Goal: Information Seeking & Learning: Learn about a topic

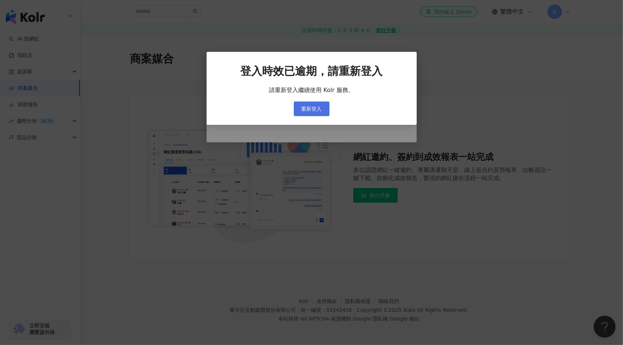
click at [318, 109] on span "重新登入" at bounding box center [311, 109] width 20 height 6
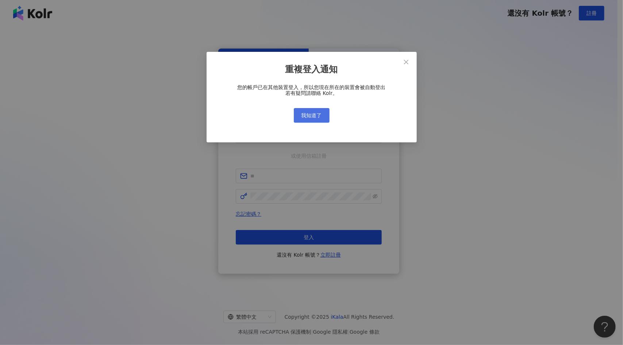
click at [315, 114] on span "我知道了" at bounding box center [311, 115] width 20 height 6
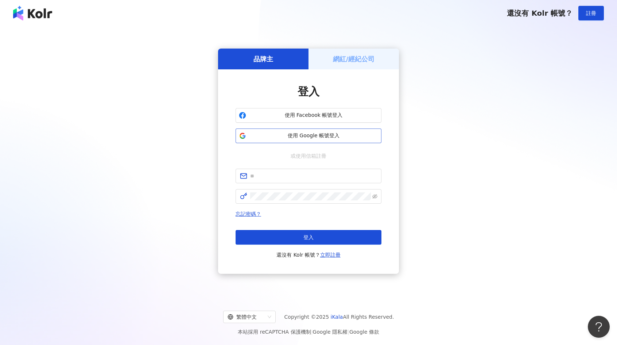
click at [309, 142] on button "使用 Google 帳號登入" at bounding box center [309, 135] width 146 height 15
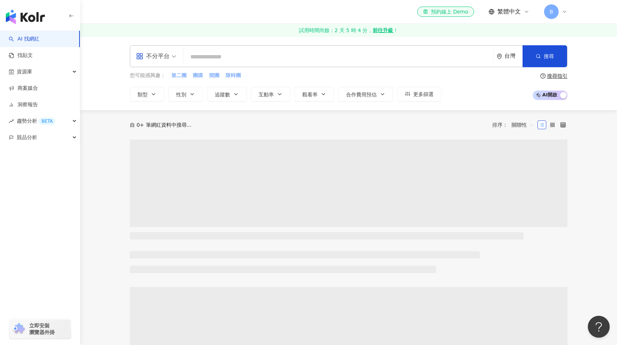
click at [219, 60] on input "search" at bounding box center [338, 57] width 304 height 14
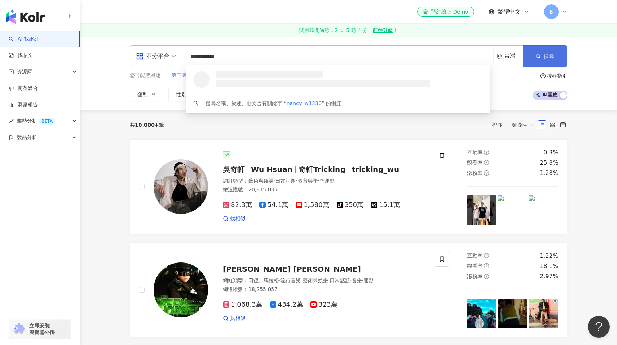
type input "**********"
click at [542, 61] on button "搜尋" at bounding box center [545, 56] width 45 height 22
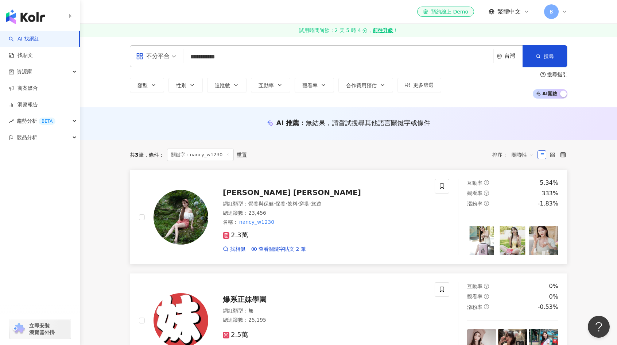
click at [246, 195] on span "[PERSON_NAME] [PERSON_NAME]" at bounding box center [292, 192] width 138 height 9
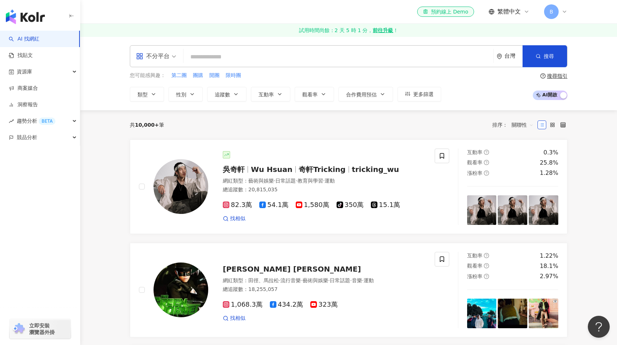
paste input "**********"
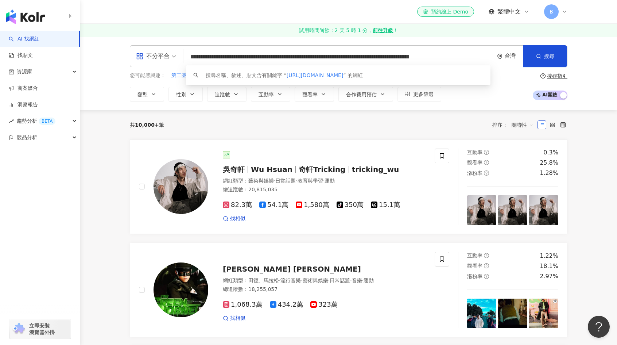
paste input "search"
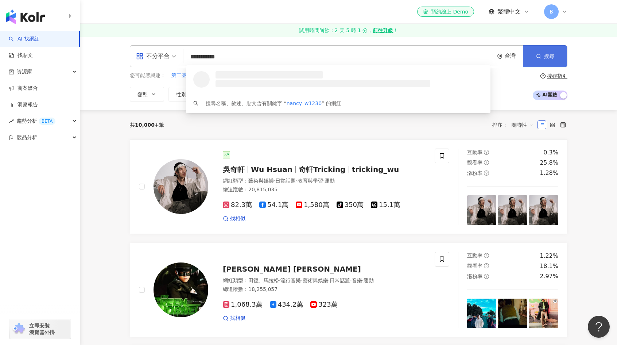
click at [541, 57] on icon "button" at bounding box center [538, 56] width 5 height 5
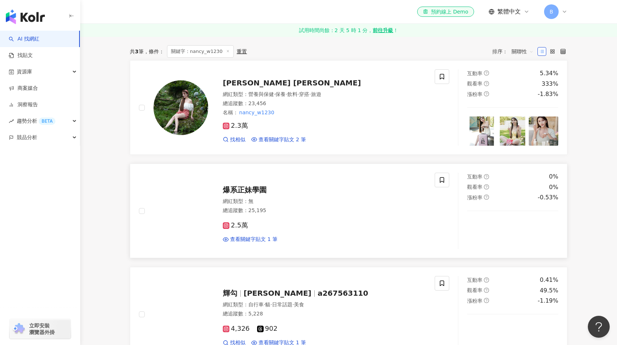
scroll to position [36, 0]
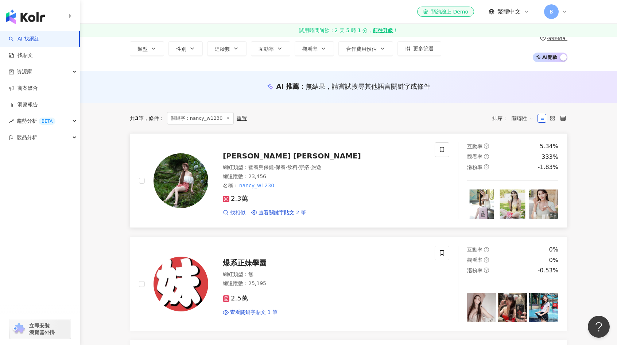
click at [239, 210] on span "找相似" at bounding box center [237, 212] width 15 height 7
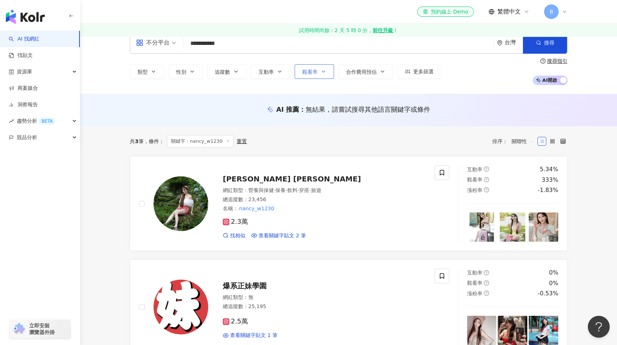
scroll to position [0, 0]
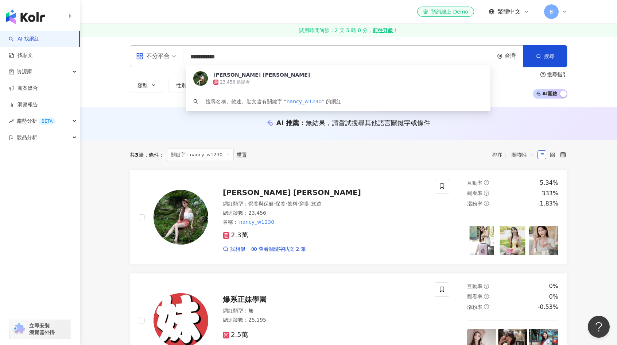
drag, startPoint x: 242, startPoint y: 52, endPoint x: 175, endPoint y: 52, distance: 66.8
click at [175, 52] on div "**********" at bounding box center [349, 56] width 438 height 22
paste input "search"
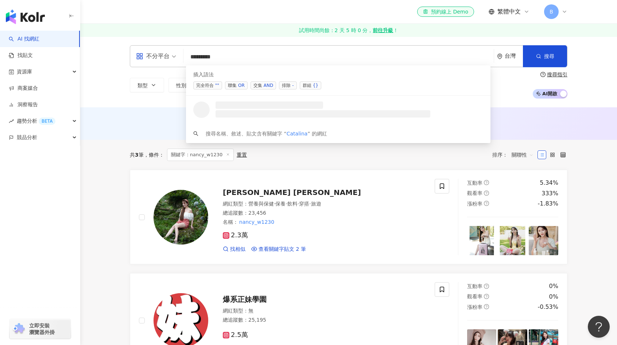
click at [306, 59] on input "********" at bounding box center [338, 57] width 305 height 14
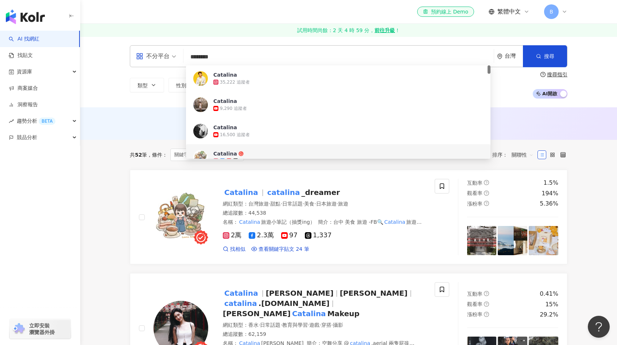
click at [110, 125] on div "AI 推薦 ： 無結果，請嘗試搜尋其他語言關鍵字或條件" at bounding box center [348, 123] width 537 height 32
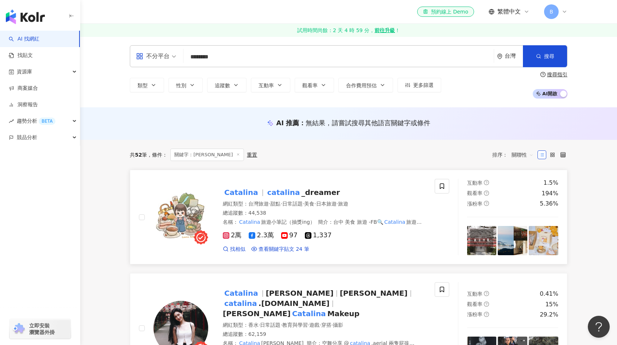
click at [258, 235] on span "2.3萬" at bounding box center [261, 235] width 25 height 8
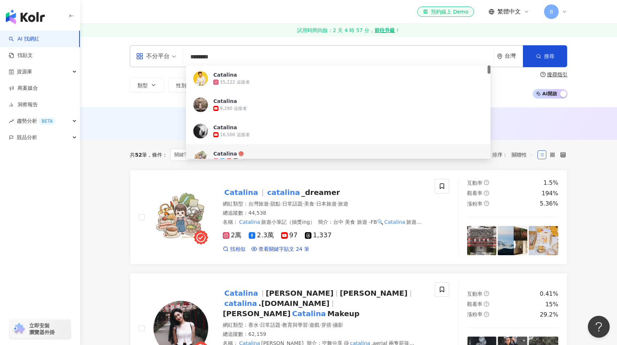
drag, startPoint x: 229, startPoint y: 55, endPoint x: 138, endPoint y: 66, distance: 91.8
click at [138, 66] on div "不分平台 ******** 台灣 搜尋 fb06d4b2-de0f-4115-a0f4-f8c1f1d230ab fb637fc1-da37-4178-865…" at bounding box center [349, 56] width 438 height 22
paste input "***"
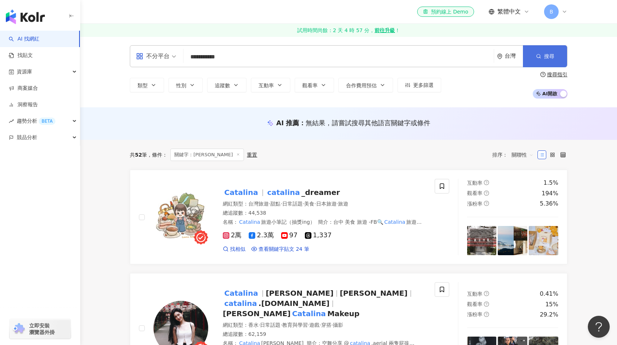
click at [553, 57] on span "搜尋" at bounding box center [549, 56] width 10 height 6
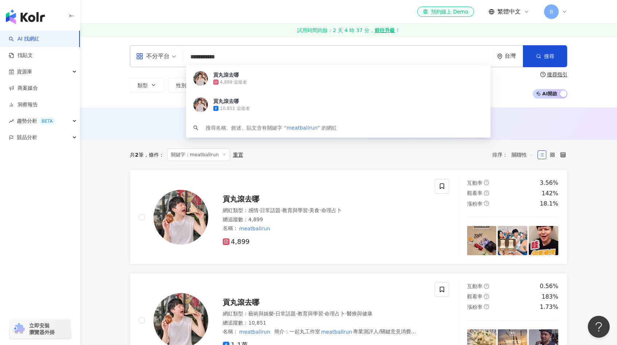
drag, startPoint x: 216, startPoint y: 61, endPoint x: 167, endPoint y: 63, distance: 49.3
click at [167, 63] on div "**********" at bounding box center [349, 56] width 438 height 22
paste input "**********"
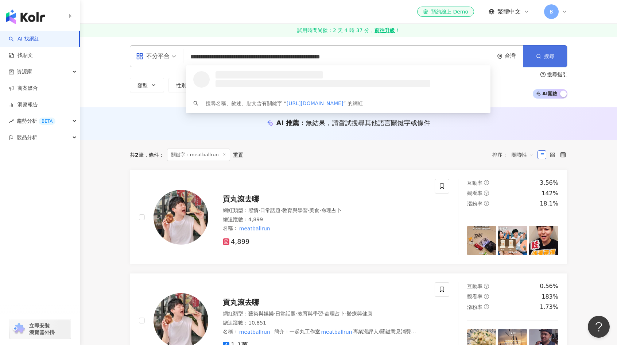
type input "**********"
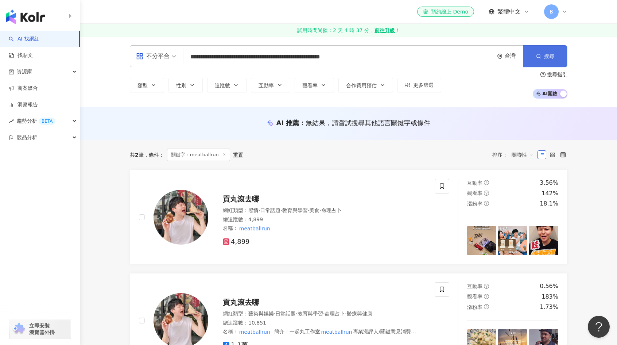
click at [540, 58] on line "button" at bounding box center [540, 57] width 1 height 1
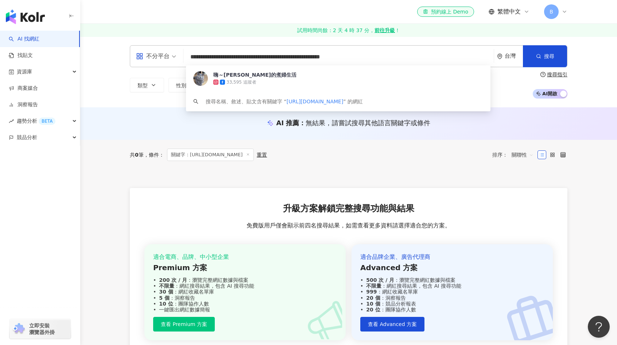
drag, startPoint x: 267, startPoint y: 57, endPoint x: 279, endPoint y: 57, distance: 12.4
click at [279, 57] on input "**********" at bounding box center [338, 57] width 305 height 14
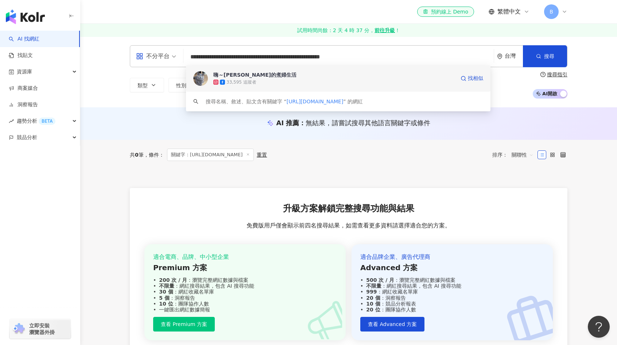
click at [252, 76] on div "嗨～Hana的煮婦生活" at bounding box center [254, 74] width 83 height 7
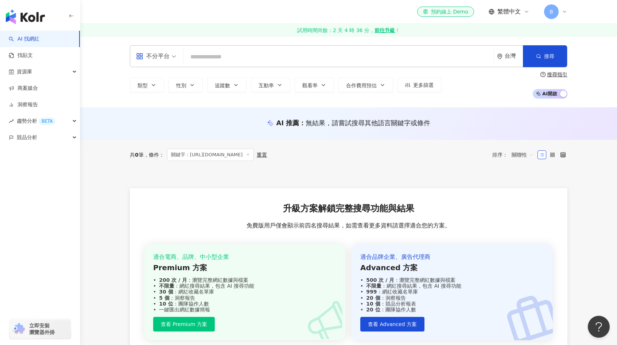
click at [250, 58] on input "search" at bounding box center [338, 57] width 305 height 14
paste input "**********"
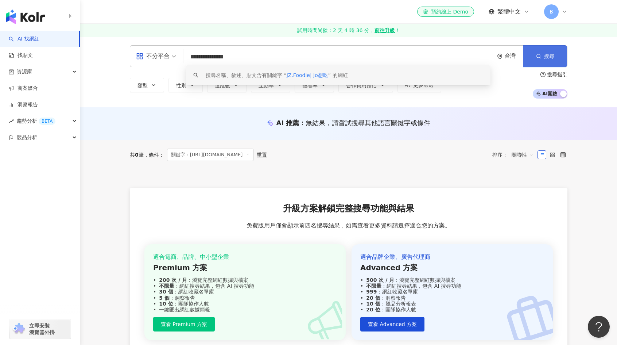
drag, startPoint x: 541, startPoint y: 59, endPoint x: 532, endPoint y: 59, distance: 9.1
click at [541, 59] on button "搜尋" at bounding box center [545, 56] width 44 height 22
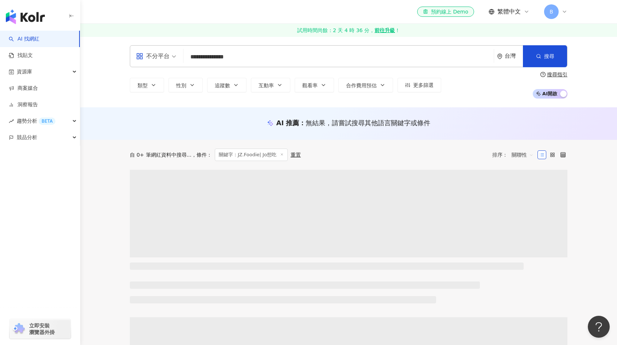
click at [255, 55] on input "**********" at bounding box center [338, 57] width 305 height 14
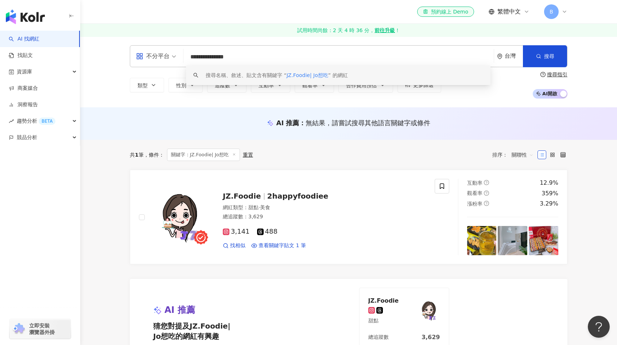
click at [111, 219] on main "**********" at bounding box center [348, 346] width 537 height 620
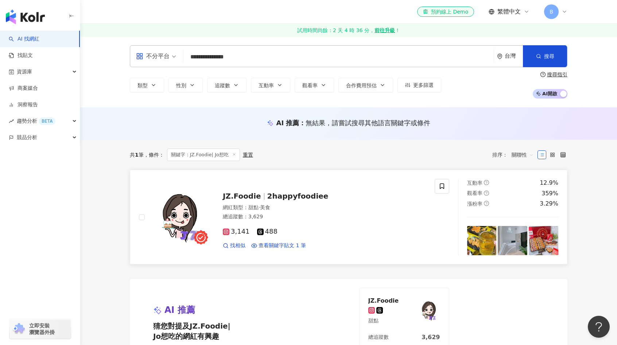
click at [194, 212] on img at bounding box center [181, 217] width 55 height 55
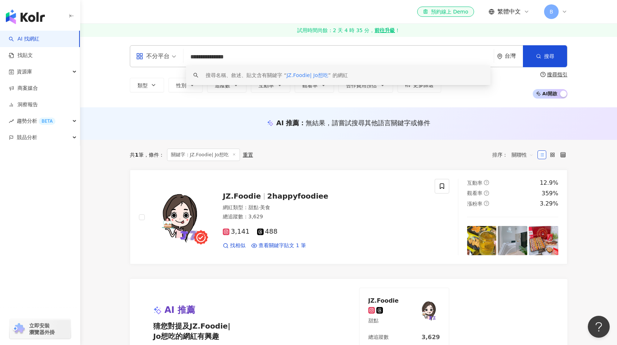
drag, startPoint x: 290, startPoint y: 58, endPoint x: 165, endPoint y: 57, distance: 125.1
click at [166, 58] on div "**********" at bounding box center [349, 56] width 438 height 22
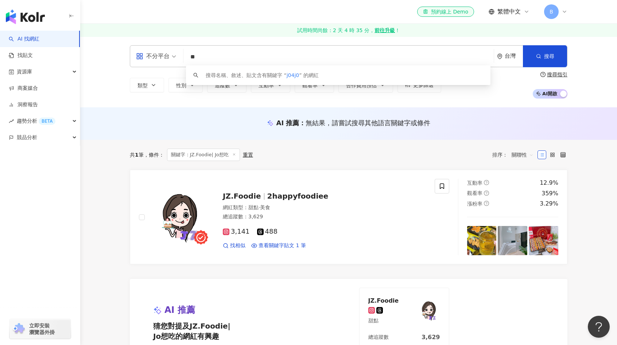
type input "*"
type input "*****"
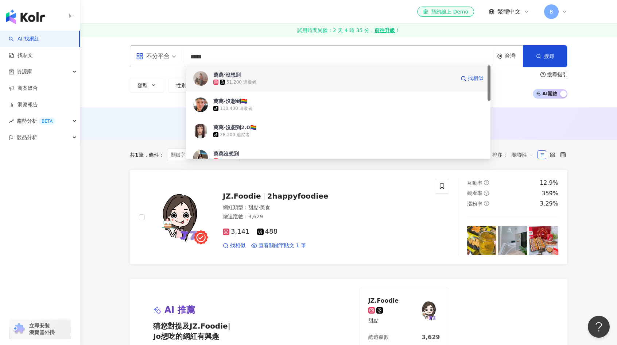
click at [240, 77] on div "萬萬·沒想到" at bounding box center [226, 74] width 27 height 7
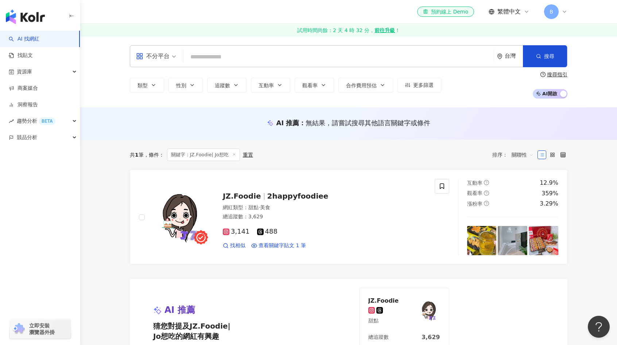
click at [221, 57] on input "search" at bounding box center [338, 57] width 305 height 14
paste input "*****"
type input "*****"
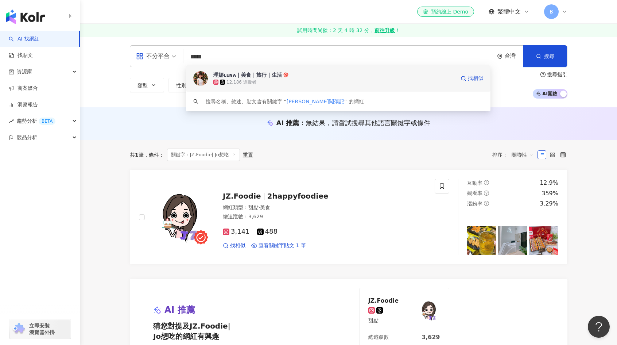
click at [248, 77] on div "理娜ʟᴇɴᴀ｜美食｜旅行｜生活" at bounding box center [247, 74] width 69 height 7
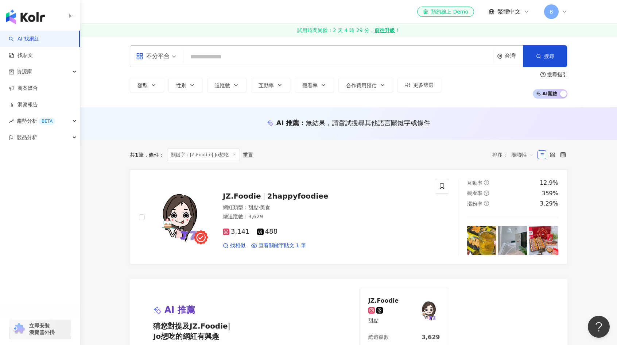
click at [272, 62] on input "search" at bounding box center [338, 57] width 305 height 14
paste input "******"
type input "******"
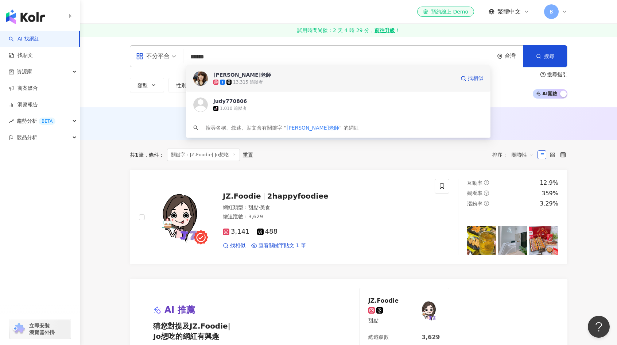
click at [247, 76] on span "Judy老師" at bounding box center [334, 74] width 242 height 7
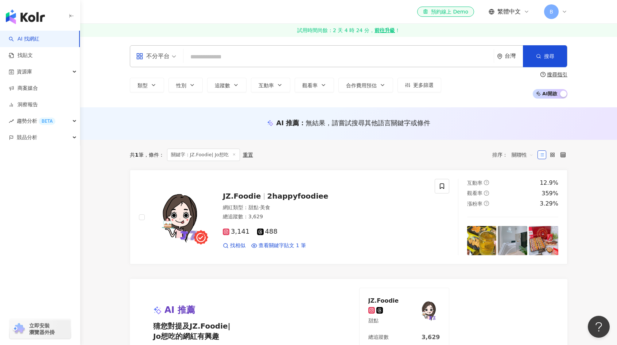
click at [228, 62] on input "search" at bounding box center [338, 57] width 305 height 14
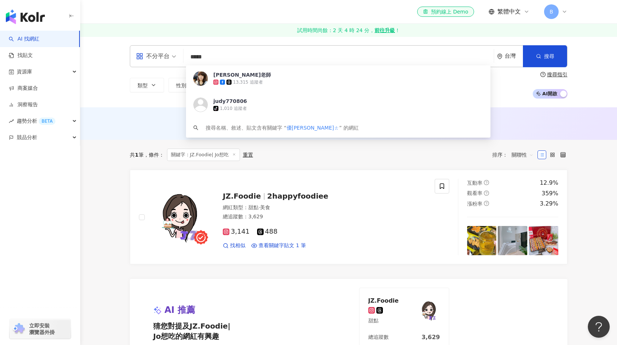
type input "****"
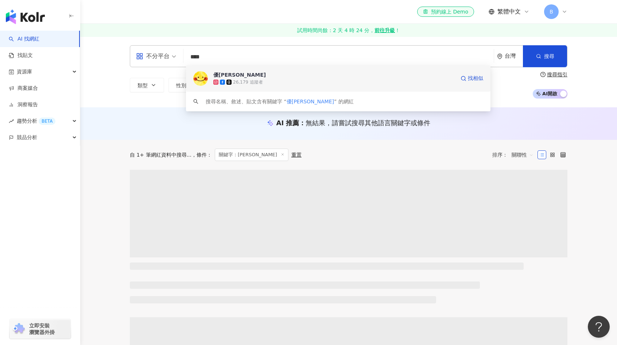
click at [233, 76] on div "優尼太太" at bounding box center [239, 74] width 53 height 7
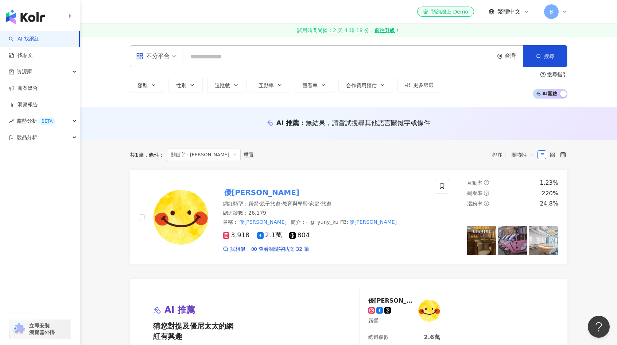
click at [208, 60] on input "search" at bounding box center [338, 57] width 305 height 14
paste input "**********"
type input "**********"
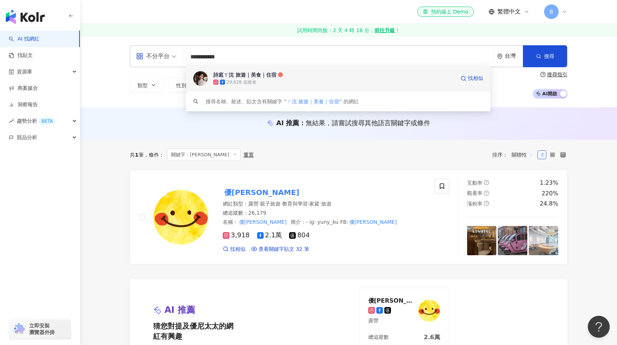
click at [235, 78] on div "詩庭ㄚ沈 旅遊｜美食｜住宿" at bounding box center [244, 74] width 63 height 7
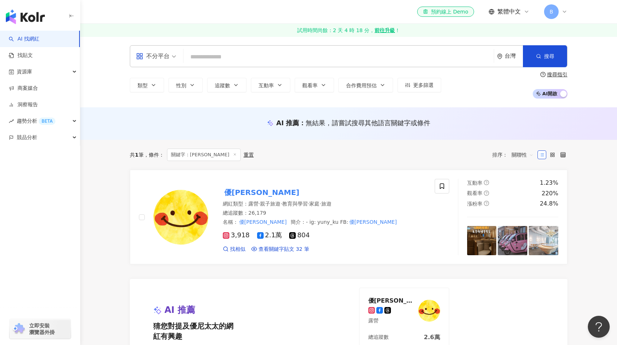
click at [286, 58] on input "search" at bounding box center [338, 57] width 305 height 14
paste input "**********"
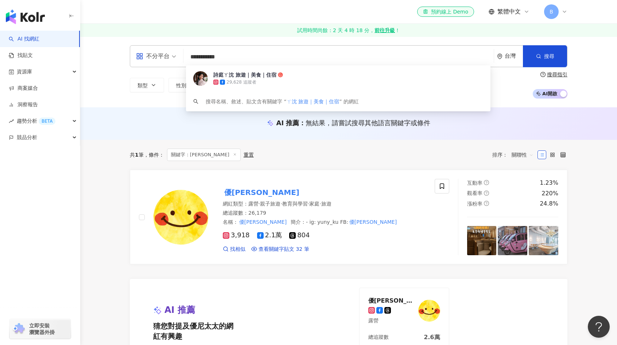
type input "**********"
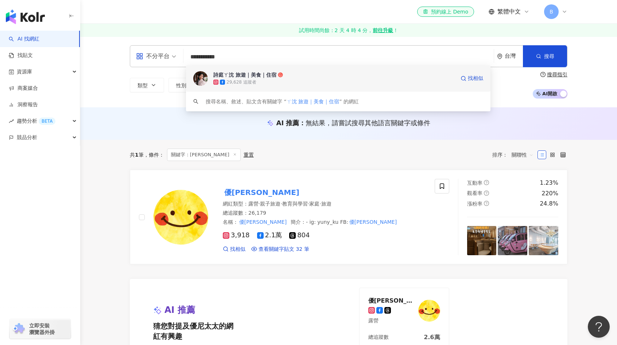
click at [238, 78] on div "29,628 追蹤者" at bounding box center [334, 81] width 242 height 7
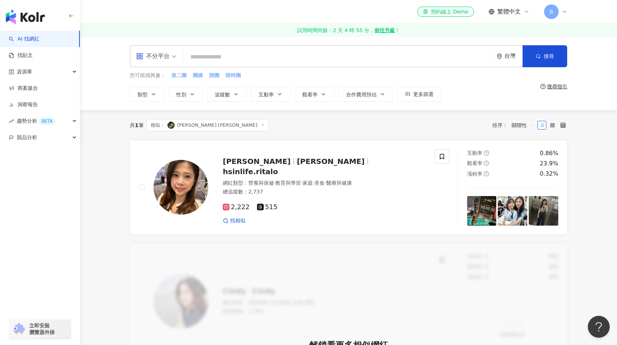
click at [227, 55] on input "search" at bounding box center [338, 57] width 304 height 14
paste input "******"
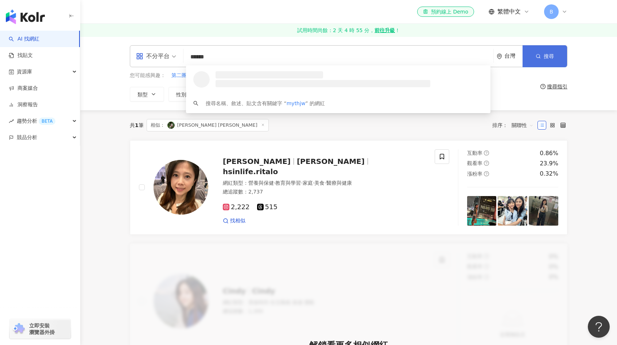
type input "******"
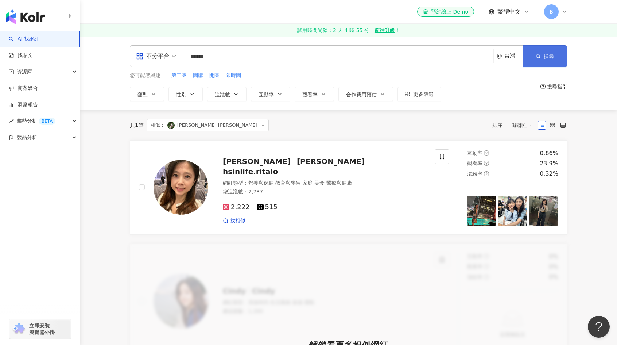
click at [548, 53] on span "搜尋" at bounding box center [549, 56] width 10 height 6
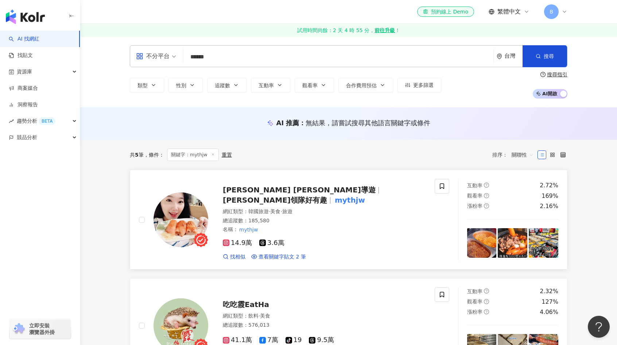
click at [246, 192] on span "Wendy 瑪西導遊" at bounding box center [299, 189] width 153 height 9
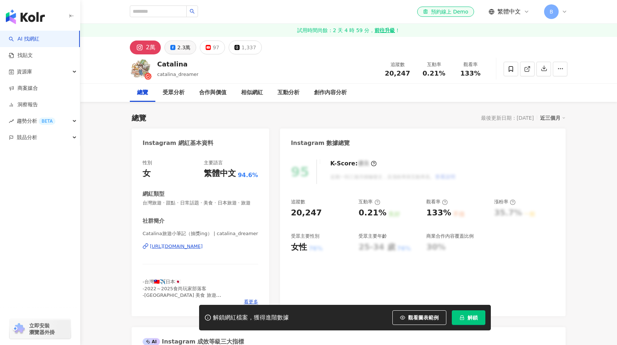
click at [184, 49] on div "2.3萬" at bounding box center [183, 47] width 13 height 10
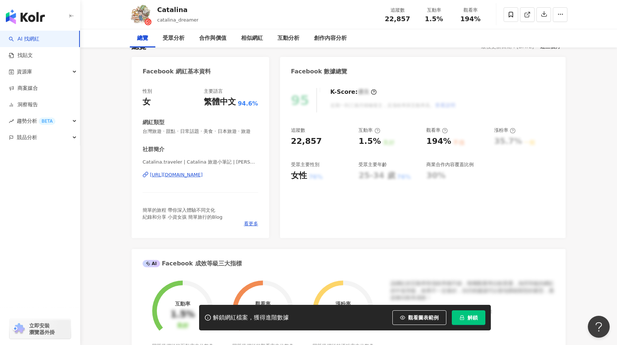
scroll to position [73, 0]
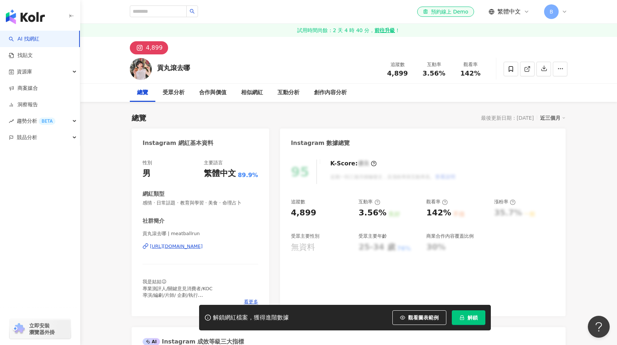
click at [565, 12] on icon at bounding box center [565, 12] width 6 height 6
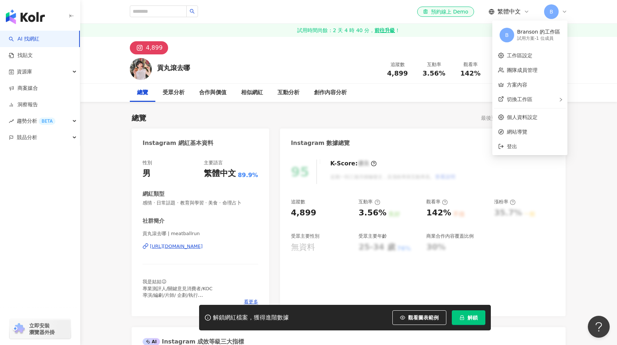
click at [243, 54] on div "貢丸滾去哪 追蹤數 4,899 互動率 3.56% 觀看率 142%" at bounding box center [348, 68] width 467 height 29
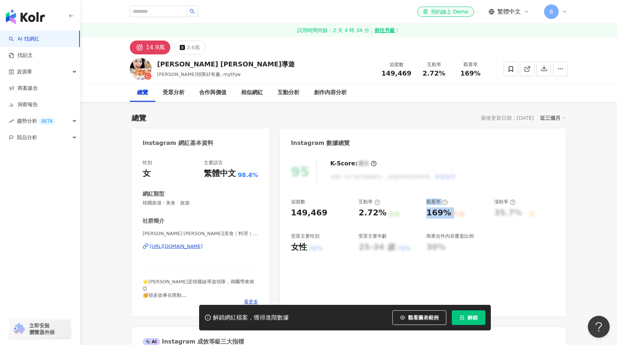
drag, startPoint x: 454, startPoint y: 212, endPoint x: 415, endPoint y: 210, distance: 39.1
click at [415, 210] on div "追蹤數 149,469 互動率 2.72% 良好 觀看率 169% 不佳 漲粉率 35.7% 一般 受眾主要性別 女性 76% 受眾主要年齡 25-34 歲 …" at bounding box center [423, 225] width 264 height 54
click at [460, 184] on div "95 K-Score : 優良 近期一到三個月積極發文，且漲粉率與互動率高。 查看說明 追蹤數 149,469 互動率 2.72% 良好 觀看率 169% 不…" at bounding box center [423, 234] width 286 height 164
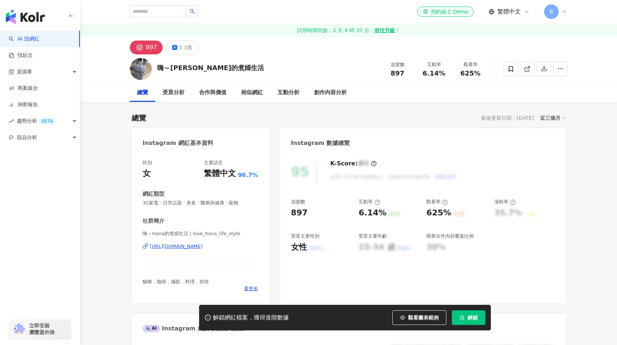
click at [180, 46] on div "3.3萬" at bounding box center [185, 47] width 13 height 10
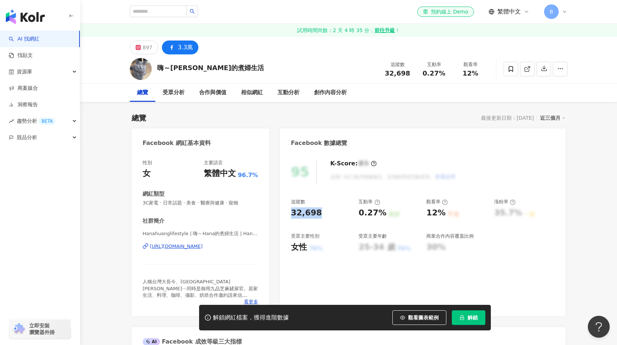
drag, startPoint x: 319, startPoint y: 215, endPoint x: 297, endPoint y: 219, distance: 21.9
click at [453, 211] on div "不佳" at bounding box center [454, 214] width 12 height 8
drag, startPoint x: 452, startPoint y: 213, endPoint x: 356, endPoint y: 211, distance: 95.2
click at [356, 211] on div "追蹤數 32,698 互動率 0.27% 良好 觀看率 12% 不佳 漲粉率 35.7% 一般 受眾主要性別 女性 76% 受眾主要年齡 25-34 歲 76…" at bounding box center [423, 225] width 264 height 54
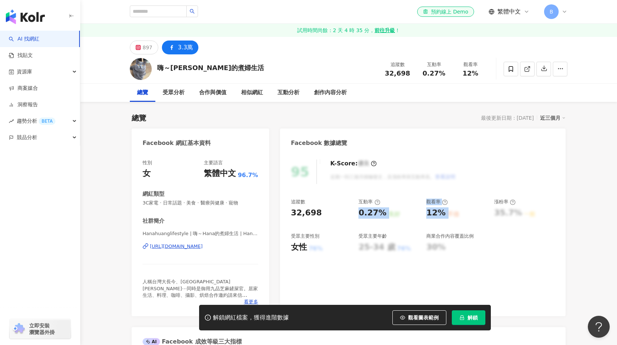
click at [359, 212] on div "0.27%" at bounding box center [373, 212] width 28 height 11
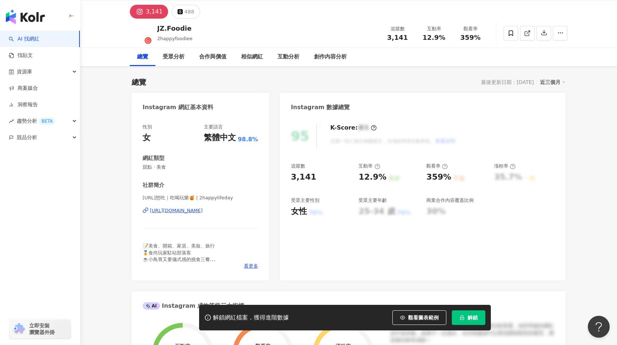
scroll to position [36, 0]
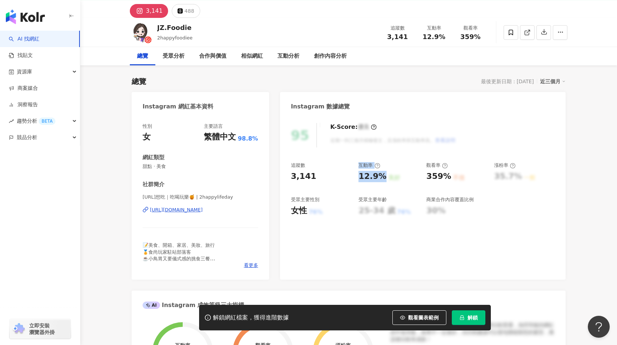
drag, startPoint x: 355, startPoint y: 175, endPoint x: 380, endPoint y: 175, distance: 25.9
click at [380, 175] on div "追蹤數 3,141 互動率 12.9% 良好 觀看率 359% 不佳 漲粉率 35.7% 一般 受眾主要性別 女性 76% 受眾主要年齡 25-34 歲 76…" at bounding box center [423, 189] width 264 height 54
click at [389, 175] on div "良好" at bounding box center [395, 178] width 12 height 8
drag, startPoint x: 452, startPoint y: 177, endPoint x: 418, endPoint y: 175, distance: 34.3
click at [418, 175] on div "追蹤數 3,141 互動率 12.9% 良好 觀看率 359% 不佳 漲粉率 35.7% 一般 受眾主要性別 女性 76% 受眾主要年齡 25-34 歲 76…" at bounding box center [423, 189] width 264 height 54
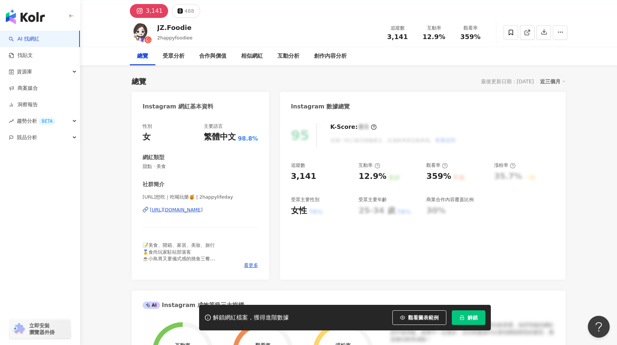
click at [419, 178] on div "追蹤數 3,141 互動率 12.9% 良好 觀看率 359% 不佳 漲粉率 35.7% 一般 受眾主要性別 女性 76% 受眾主要年齡 25-34 歲 76…" at bounding box center [423, 189] width 264 height 54
drag, startPoint x: 449, startPoint y: 175, endPoint x: 416, endPoint y: 171, distance: 33.8
click at [416, 170] on div "追蹤數 3,141 互動率 12.9% 良好 觀看率 359% 不佳 漲粉率 35.7% 一般 受眾主要性別 女性 76% 受眾主要年齡 25-34 歲 76…" at bounding box center [423, 189] width 264 height 54
click at [469, 170] on div "觀看率 359% 不佳" at bounding box center [456, 172] width 61 height 20
drag, startPoint x: 316, startPoint y: 178, endPoint x: 287, endPoint y: 177, distance: 28.8
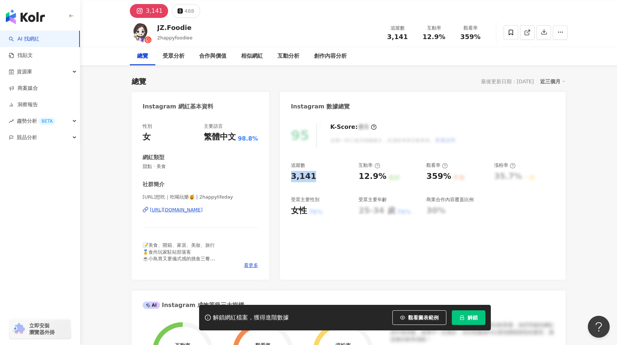
click at [286, 177] on div "95 K-Score : 優良 近期一到三個月積極發文，且漲粉率與互動率高。 查看說明 追蹤數 3,141 互動率 12.9% 良好 觀看率 359% 不佳 …" at bounding box center [423, 198] width 286 height 164
drag, startPoint x: 439, startPoint y: 177, endPoint x: 448, endPoint y: 181, distance: 9.3
click at [439, 178] on div "359%" at bounding box center [438, 176] width 25 height 11
drag, startPoint x: 429, startPoint y: 181, endPoint x: 417, endPoint y: 181, distance: 12.0
click at [417, 181] on div "追蹤數 3,141 互動率 12.9% 良好 觀看率 359% 不佳 漲粉率 35.7% 一般 受眾主要性別 女性 76% 受眾主要年齡 25-34 歲 76…" at bounding box center [423, 189] width 264 height 54
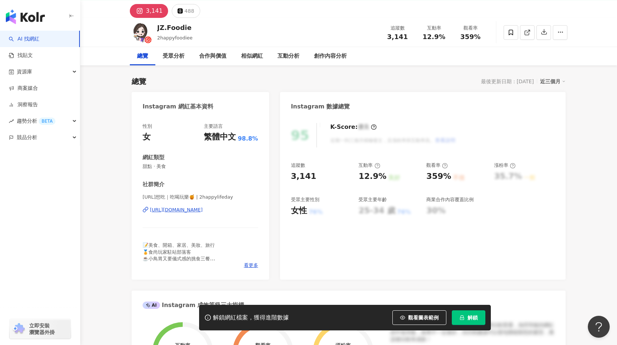
click at [305, 176] on div "3,141" at bounding box center [304, 176] width 26 height 11
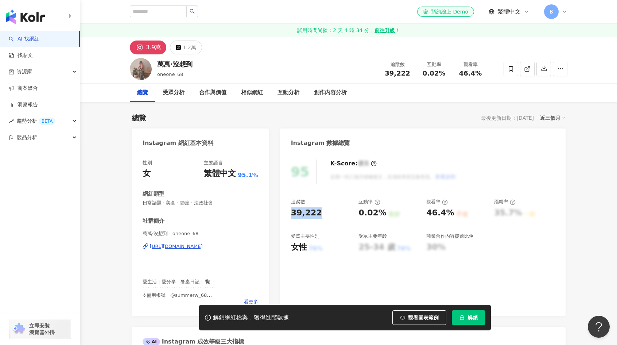
drag, startPoint x: 320, startPoint y: 214, endPoint x: 283, endPoint y: 215, distance: 36.5
click at [283, 215] on div "95 K-Score : 優良 近期一到三個月積極發文，且漲粉率與互動率高。 查看說明 追蹤數 39,222 互動率 0.02% 良好 觀看率 46.4% 不…" at bounding box center [423, 234] width 286 height 164
drag, startPoint x: 450, startPoint y: 209, endPoint x: 390, endPoint y: 215, distance: 60.1
click at [390, 215] on div "追蹤數 39,222 互動率 0.02% 良好 觀看率 46.4% 不佳 漲粉率 35.7% 一般 受眾主要性別 女性 76% 受眾主要年齡 25-34 歲 …" at bounding box center [423, 225] width 264 height 54
click at [439, 210] on div "46.4%" at bounding box center [440, 212] width 28 height 11
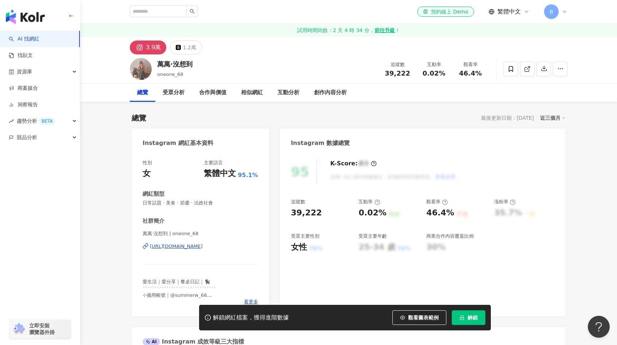
click at [330, 218] on div "39,222" at bounding box center [321, 212] width 61 height 11
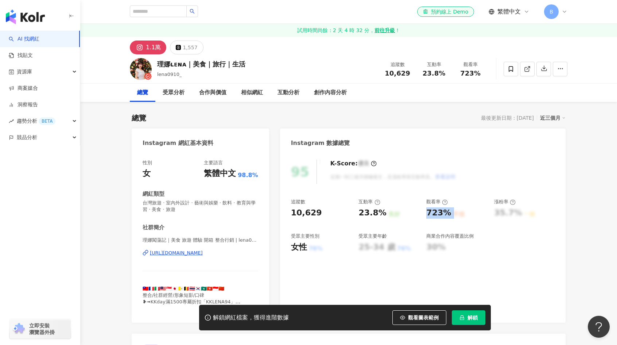
drag, startPoint x: 428, startPoint y: 213, endPoint x: 450, endPoint y: 213, distance: 22.6
click at [450, 213] on div "723% 不佳" at bounding box center [456, 212] width 61 height 11
click at [195, 252] on div "https://www.instagram.com/lena0910_/" at bounding box center [176, 253] width 53 height 7
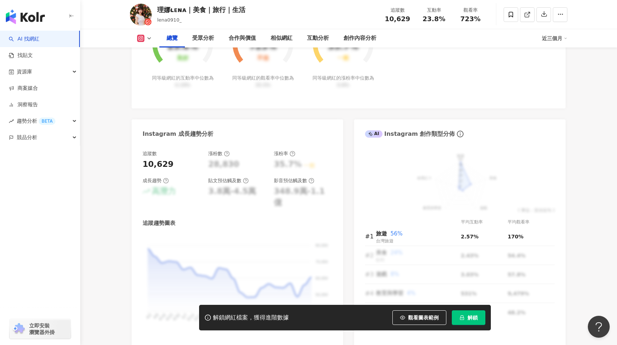
scroll to position [401, 0]
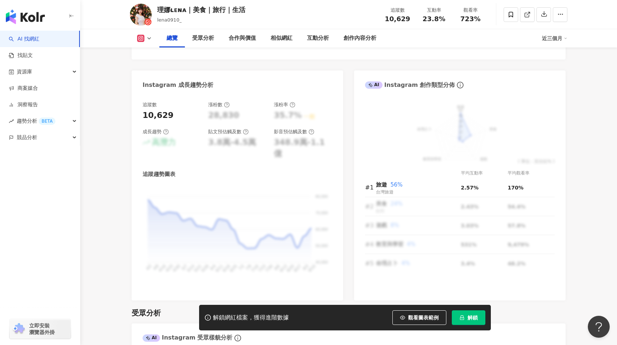
drag, startPoint x: 407, startPoint y: 186, endPoint x: 362, endPoint y: 184, distance: 45.7
click at [362, 184] on div "前往申請試用方案解鎖 ( 立即註冊 ) 旅遊 美食 遊戲 教育與學習 命理占卜 60 48 36 24 12 0 ( 單位：百分比% ) 平均互動率 平均觀看…" at bounding box center [460, 197] width 212 height 206
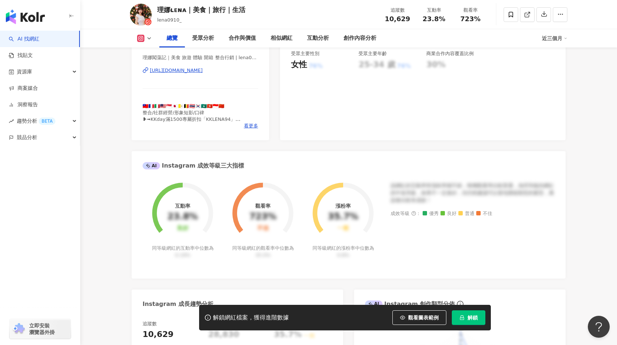
scroll to position [0, 0]
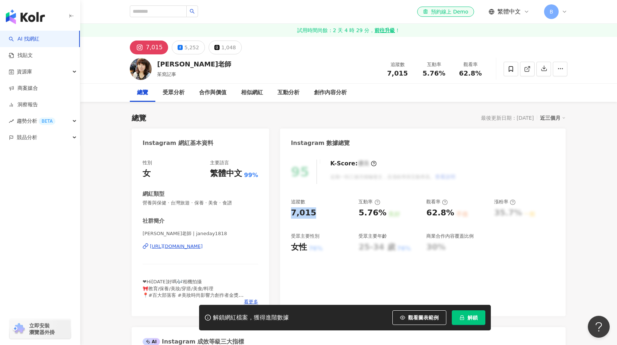
drag, startPoint x: 315, startPoint y: 213, endPoint x: 289, endPoint y: 214, distance: 25.9
click at [289, 214] on div "95 K-Score : 優良 近期一到三個月積極發文，且漲粉率與互動率高。 查看說明 追蹤數 7,015 互動率 5.76% 良好 觀看率 62.8% 不佳…" at bounding box center [423, 234] width 286 height 164
click at [306, 213] on div "7,015" at bounding box center [304, 212] width 26 height 11
drag, startPoint x: 438, startPoint y: 212, endPoint x: 403, endPoint y: 213, distance: 35.1
click at [403, 213] on div "追蹤數 7,015 互動率 5.76% 良好 觀看率 62.8% 不佳 漲粉率 35.7% 一般 受眾主要性別 女性 76% 受眾主要年齡 25-34 歲 7…" at bounding box center [423, 225] width 264 height 54
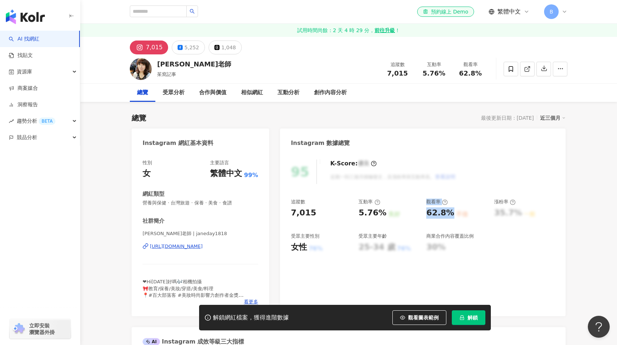
click at [433, 215] on div "62.8%" at bounding box center [440, 212] width 28 height 11
drag, startPoint x: 451, startPoint y: 213, endPoint x: 417, endPoint y: 212, distance: 33.9
click at [417, 212] on div "追蹤數 7,015 互動率 5.76% 良好 觀看率 62.8% 不佳 漲粉率 35.7% 一般 受眾主要性別 女性 76% 受眾主要年齡 25-34 歲 7…" at bounding box center [423, 225] width 264 height 54
drag, startPoint x: 386, startPoint y: 213, endPoint x: 355, endPoint y: 204, distance: 32.7
click at [355, 204] on div "追蹤數 7,015 互動率 5.76% 良好 觀看率 62.8% 不佳 漲粉率 35.7% 一般 受眾主要性別 女性 76% 受眾主要年齡 25-34 歲 7…" at bounding box center [423, 225] width 264 height 54
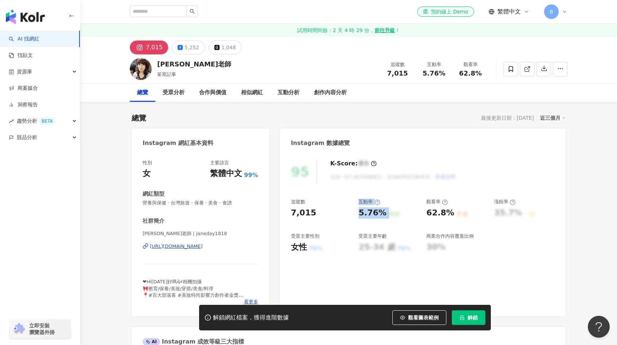
click at [390, 215] on div "良好" at bounding box center [395, 214] width 12 height 8
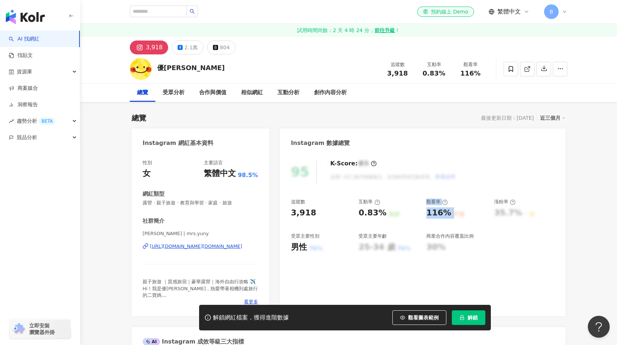
drag, startPoint x: 451, startPoint y: 215, endPoint x: 417, endPoint y: 220, distance: 33.9
click at [421, 219] on div "追蹤數 3,918 互動率 0.83% 良好 觀看率 116% 不佳 漲粉率 35.7% 一般 受眾主要性別 男性 76% 受眾主要年齡 25-34 歲 76…" at bounding box center [423, 225] width 264 height 54
click at [397, 219] on div "追蹤數 3,918 互動率 0.83% 良好 觀看率 116% 不佳 漲粉率 35.7% 一般 受眾主要性別 男性 76% 受眾主要年齡 25-34 歲 76…" at bounding box center [423, 225] width 264 height 54
drag, startPoint x: 399, startPoint y: 216, endPoint x: 353, endPoint y: 209, distance: 46.9
click at [353, 209] on div "追蹤數 3,918 互動率 0.83% 良好 觀看率 116% 不佳 漲粉率 35.7% 一般 受眾主要性別 男性 76% 受眾主要年齡 25-34 歲 76…" at bounding box center [423, 225] width 264 height 54
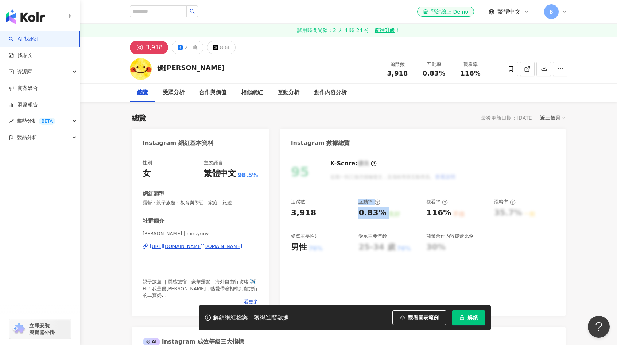
click at [322, 216] on div "3,918" at bounding box center [321, 212] width 61 height 11
drag, startPoint x: 382, startPoint y: 215, endPoint x: 353, endPoint y: 216, distance: 28.5
click at [352, 216] on div "追蹤數 3,918 互動率 0.83% 良好 觀看率 116% 不佳 漲粉率 35.7% 一般 受眾主要性別 男性 76% 受眾主要年齡 25-34 歲 76…" at bounding box center [423, 225] width 264 height 54
click at [395, 212] on div "良好" at bounding box center [395, 214] width 12 height 8
drag, startPoint x: 453, startPoint y: 212, endPoint x: 429, endPoint y: 211, distance: 23.7
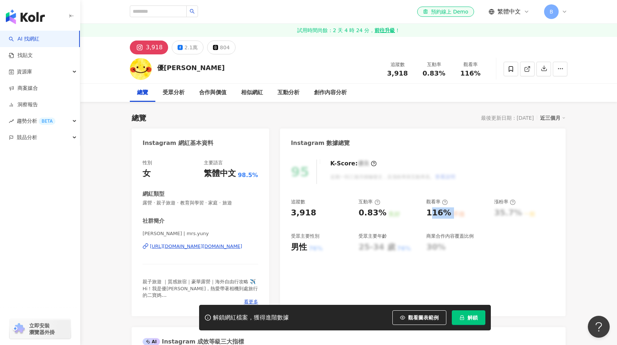
click at [433, 213] on div "116% 不佳" at bounding box center [456, 212] width 61 height 11
click at [258, 59] on div "優尼太太 追蹤數 3,918 互動率 0.83% 觀看率 116%" at bounding box center [348, 68] width 467 height 29
click at [179, 50] on button "2.1萬" at bounding box center [188, 47] width 32 height 14
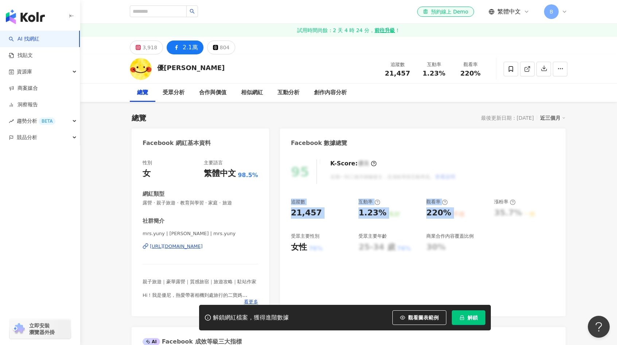
drag, startPoint x: 428, startPoint y: 209, endPoint x: 287, endPoint y: 197, distance: 141.3
click at [287, 197] on div "95 K-Score : 優良 近期一到三個月積極發文，且漲粉率與互動率高。 查看說明 追蹤數 21,457 互動率 1.23% 良好 觀看率 220% 不佳…" at bounding box center [423, 234] width 286 height 164
click at [328, 12] on div "el-icon-cs 預約線上 Demo 繁體中文 B" at bounding box center [349, 11] width 438 height 23
drag, startPoint x: 459, startPoint y: 215, endPoint x: 422, endPoint y: 215, distance: 36.5
click at [422, 215] on div "追蹤數 21,457 互動率 1.23% 良好 觀看率 220% 不佳 漲粉率 35.7% 一般 受眾主要性別 女性 76% 受眾主要年齡 25-34 歲 7…" at bounding box center [423, 225] width 264 height 54
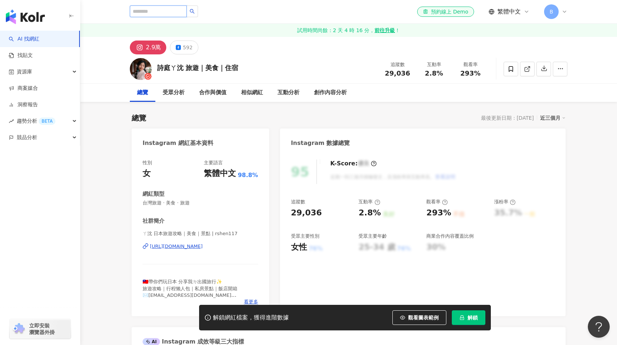
click at [181, 12] on input "search" at bounding box center [158, 11] width 57 height 12
type input "**"
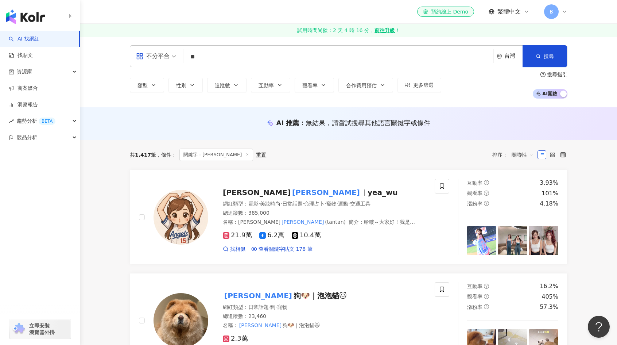
click at [270, 54] on input "**" at bounding box center [338, 57] width 304 height 14
type input "*"
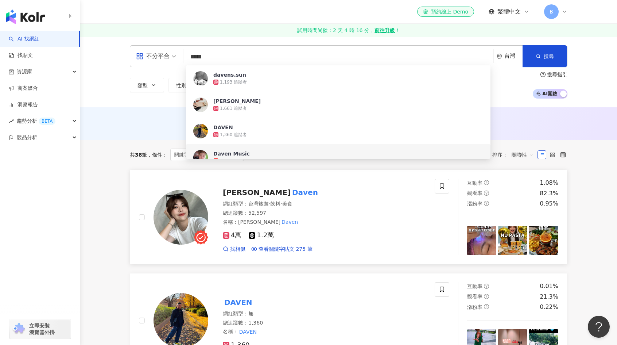
type input "*****"
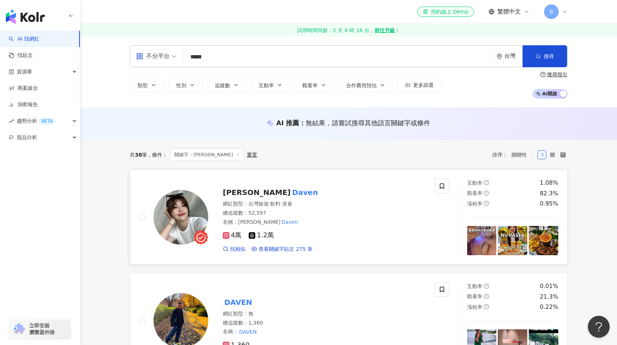
click at [291, 193] on mark "Daven" at bounding box center [305, 192] width 29 height 12
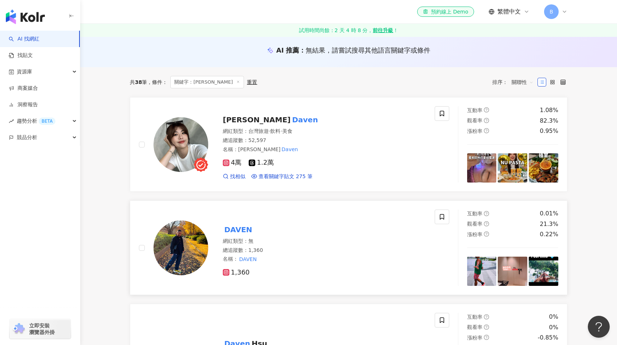
scroll to position [73, 0]
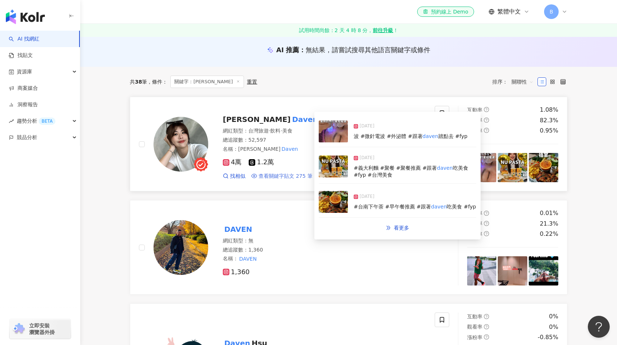
click at [267, 174] on span "查看關鍵字貼文 275 筆" at bounding box center [286, 176] width 54 height 7
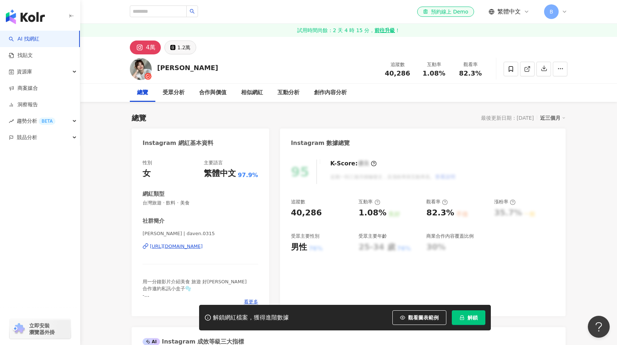
click at [175, 51] on button "1.2萬" at bounding box center [181, 47] width 32 height 14
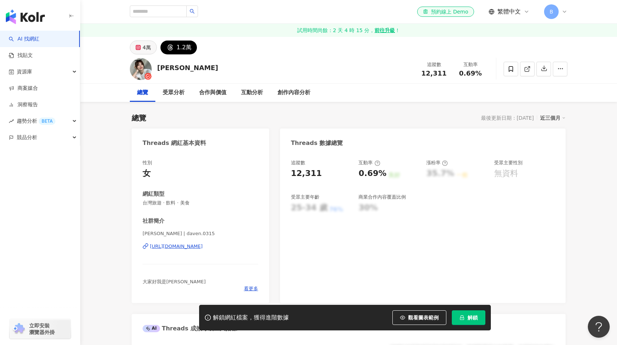
click at [142, 45] on button "4萬" at bounding box center [143, 47] width 27 height 14
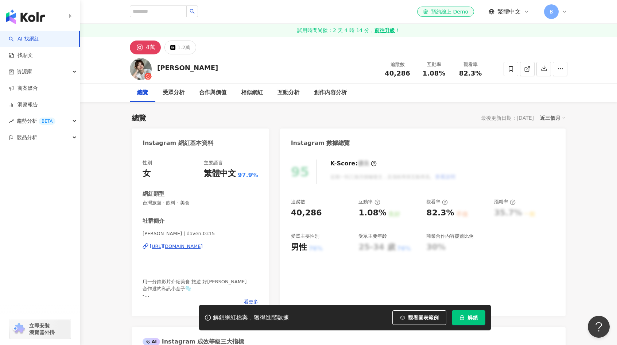
click at [201, 247] on div "https://www.instagram.com/daven.0315/" at bounding box center [176, 246] width 53 height 7
click at [162, 5] on div "el-icon-cs 預約線上 Demo 繁體中文 B" at bounding box center [349, 11] width 438 height 23
click at [157, 11] on input "search" at bounding box center [158, 11] width 57 height 12
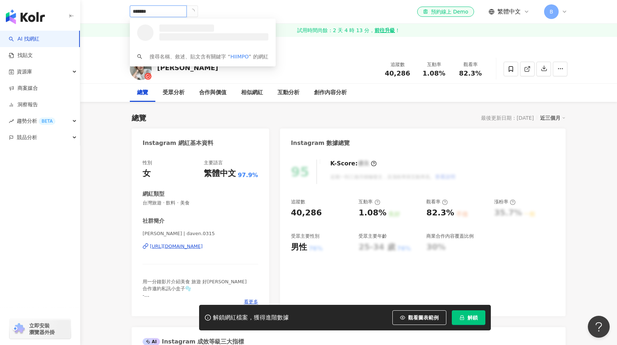
type input "********"
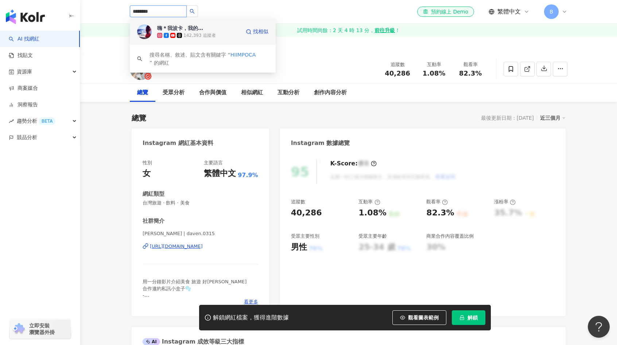
click at [162, 30] on div "嗨＊我波卡，我的日記迷路了" at bounding box center [180, 27] width 47 height 7
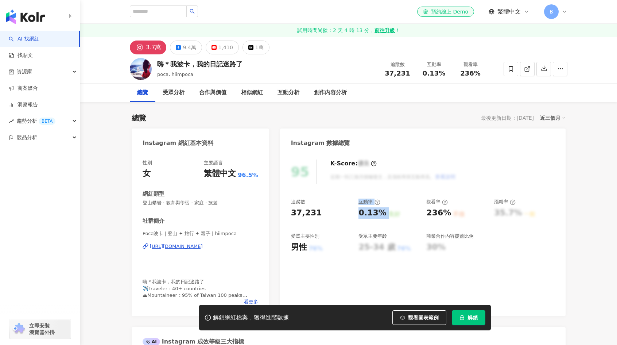
drag, startPoint x: 385, startPoint y: 213, endPoint x: 346, endPoint y: 209, distance: 39.3
click at [346, 209] on div "追蹤數 37,231 互動率 0.13% 良好 觀看率 236% 不佳 漲粉率 35.7% 一般 受眾主要性別 男性 76% 受眾主要年齡 25-34 歲 7…" at bounding box center [423, 225] width 264 height 54
click at [349, 224] on div "追蹤數 37,231 互動率 0.13% 良好 觀看率 236% 不佳 漲粉率 35.7% 一般 受眾主要性別 男性 76% 受眾主要年齡 25-34 歲 7…" at bounding box center [423, 225] width 264 height 54
click at [181, 48] on button "9.4萬" at bounding box center [186, 47] width 32 height 14
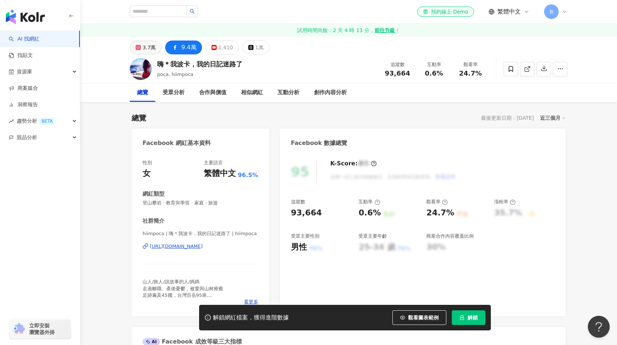
click at [146, 52] on div "3.7萬" at bounding box center [149, 47] width 13 height 10
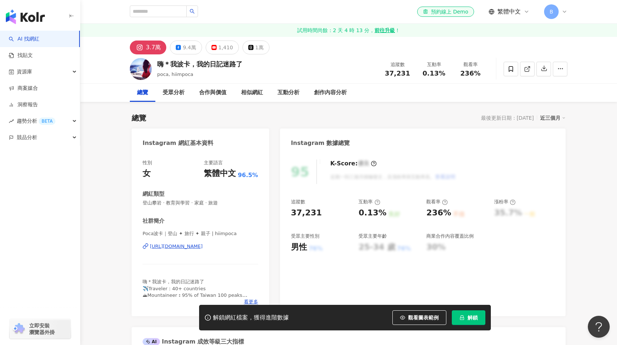
click at [185, 248] on div "https://www.instagram.com/hiimpoca/" at bounding box center [176, 246] width 53 height 7
drag, startPoint x: 452, startPoint y: 214, endPoint x: 290, endPoint y: 208, distance: 162.8
click at [290, 208] on div "95 K-Score : 優良 近期一到三個月積極發文，且漲粉率與互動率高。 查看說明 追蹤數 37,231 互動率 0.13% 良好 觀看率 236% 不佳…" at bounding box center [423, 234] width 286 height 164
click at [383, 212] on div "0.13%" at bounding box center [373, 212] width 28 height 11
click at [376, 214] on div "0.13%" at bounding box center [373, 212] width 28 height 11
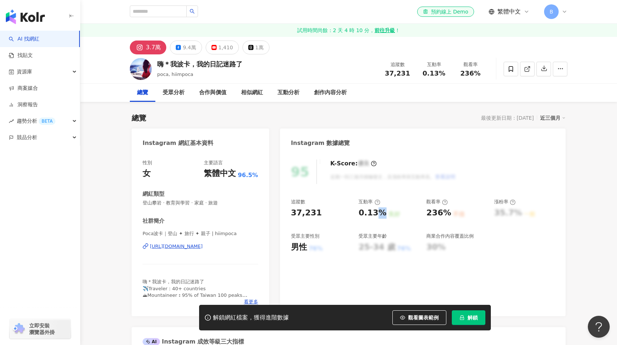
click at [376, 214] on div "0.13%" at bounding box center [373, 212] width 28 height 11
click at [440, 213] on div "236%" at bounding box center [438, 212] width 25 height 11
click at [163, 10] on input "search" at bounding box center [158, 11] width 57 height 12
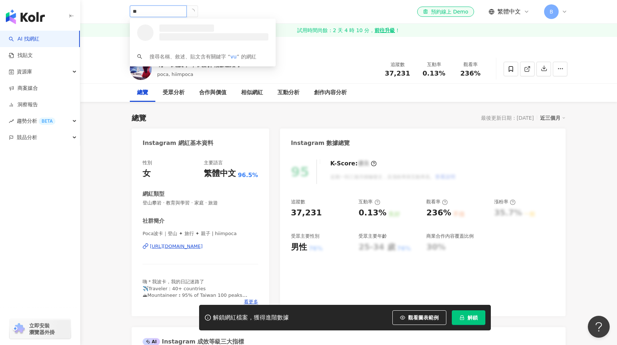
type input "*"
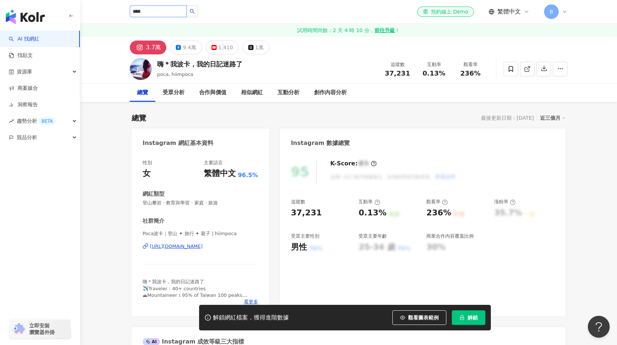
type input "****"
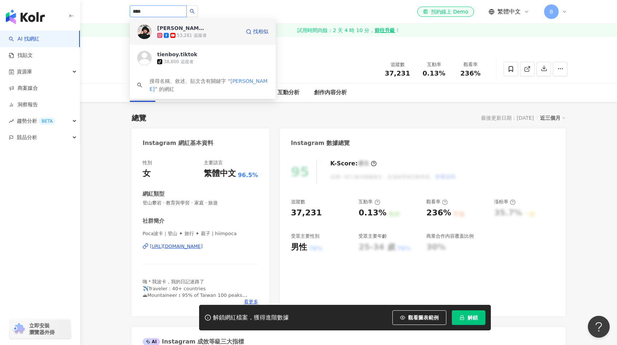
click at [175, 36] on span at bounding box center [173, 35] width 7 height 5
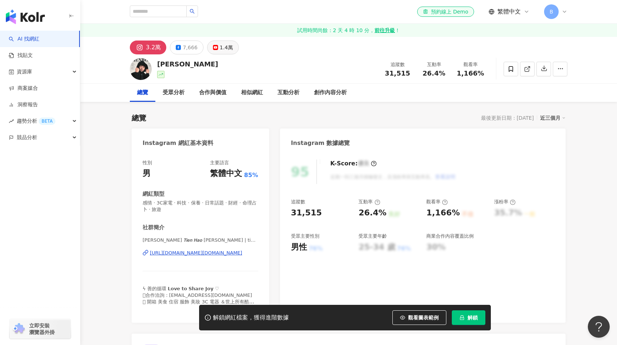
click at [220, 47] on div "1.4萬" at bounding box center [226, 47] width 13 height 10
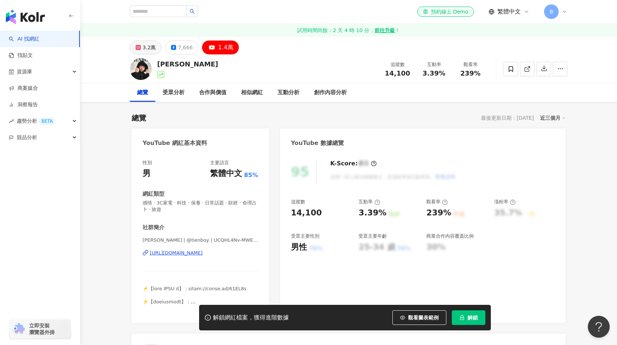
click at [148, 47] on div "3.2萬" at bounding box center [149, 47] width 13 height 10
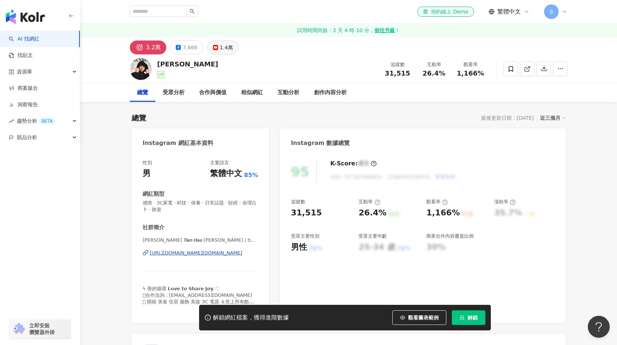
click at [227, 47] on div "1.4萬" at bounding box center [226, 47] width 13 height 10
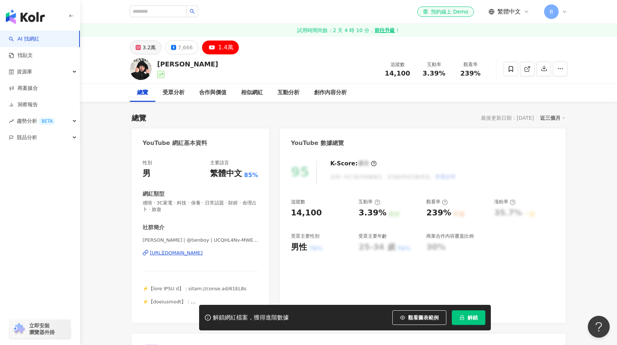
click at [146, 48] on div "3.2萬" at bounding box center [149, 47] width 13 height 10
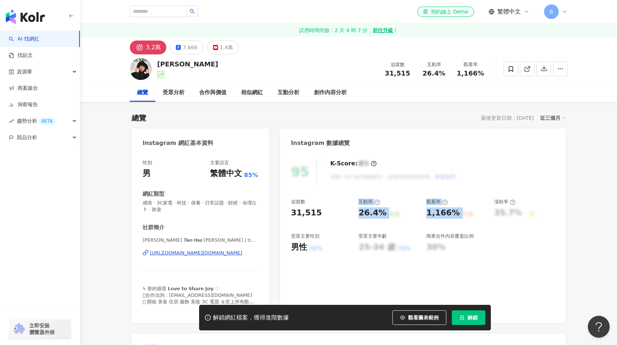
drag, startPoint x: 468, startPoint y: 216, endPoint x: 331, endPoint y: 212, distance: 137.2
click at [333, 212] on div "追蹤數 31,515 互動率 26.4% 良好 觀看率 1,166% 不佳 漲粉率 35.7% 一般 受眾主要性別 男性 76% 受眾主要年齡 25-34 歲…" at bounding box center [423, 225] width 264 height 54
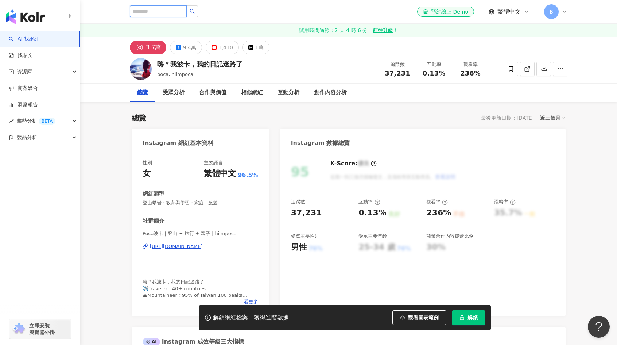
click at [164, 11] on input "search" at bounding box center [158, 11] width 57 height 12
click at [180, 9] on input "search" at bounding box center [158, 11] width 57 height 12
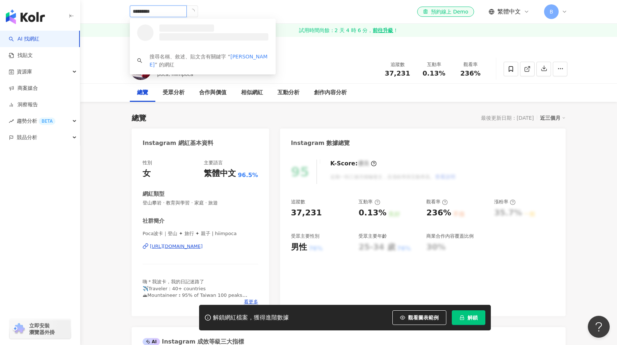
type input "**********"
click at [200, 30] on span "deynacheng" at bounding box center [180, 27] width 47 height 7
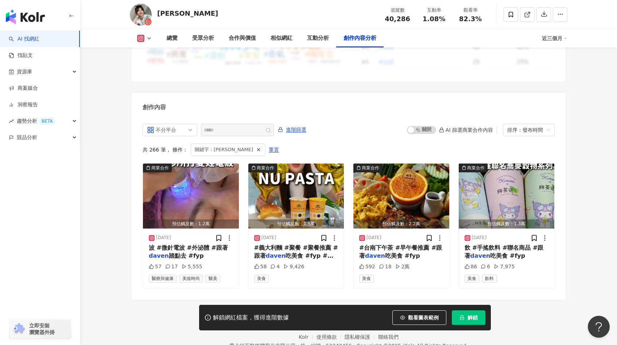
scroll to position [2221, 0]
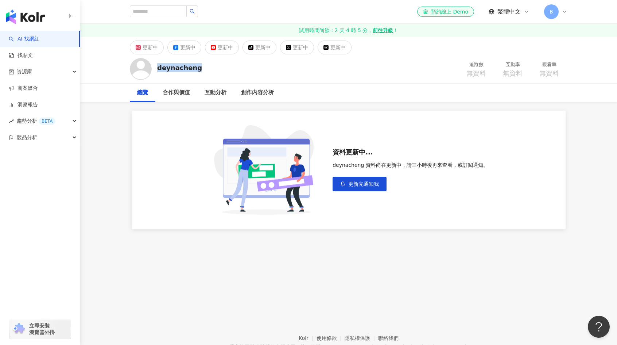
drag, startPoint x: 175, startPoint y: 66, endPoint x: 156, endPoint y: 65, distance: 19.0
click at [156, 65] on div "deynacheng 追蹤數 無資料 互動率 無資料 觀看率 無資料" at bounding box center [348, 68] width 467 height 29
click at [164, 15] on input "search" at bounding box center [158, 11] width 57 height 12
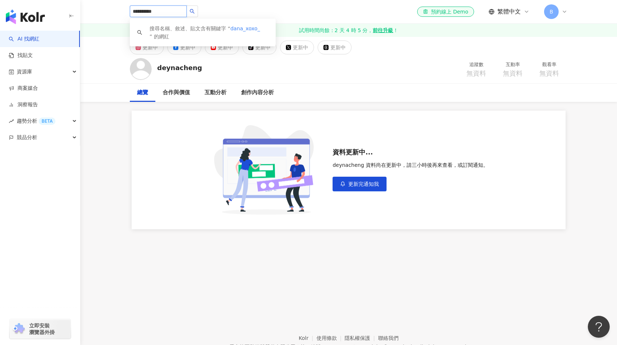
type input "**********"
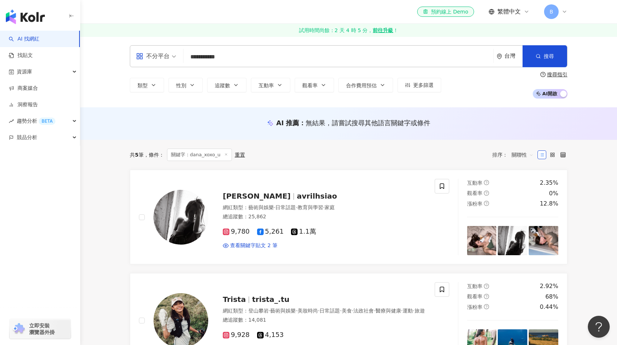
drag, startPoint x: 204, startPoint y: 58, endPoint x: 313, endPoint y: 65, distance: 108.6
click at [313, 65] on div "**********" at bounding box center [349, 56] width 438 height 22
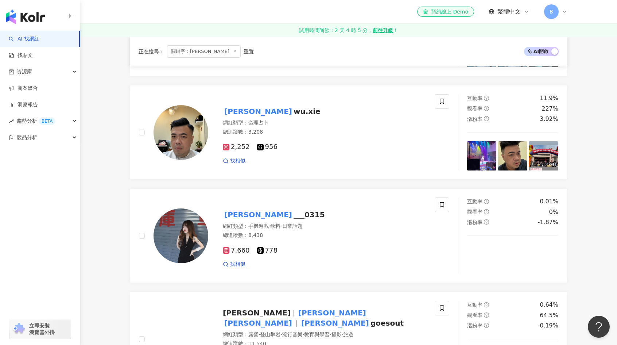
scroll to position [292, 0]
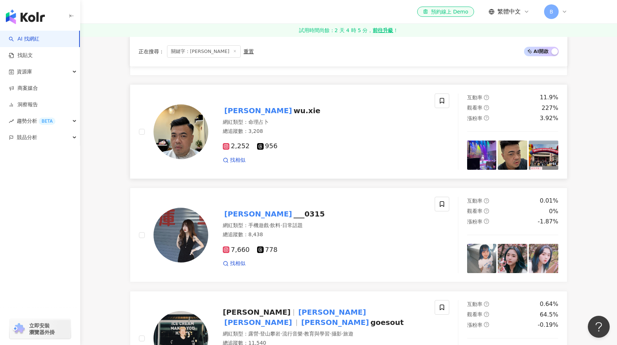
type input "**********"
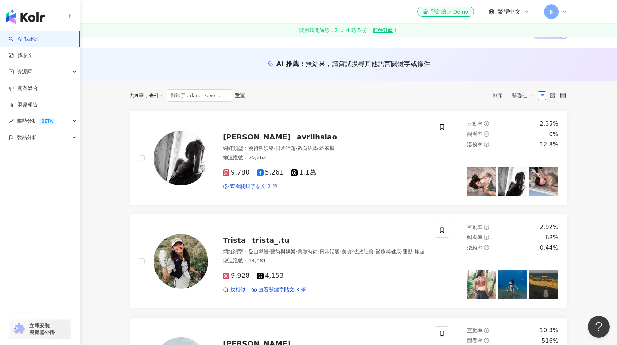
scroll to position [73, 0]
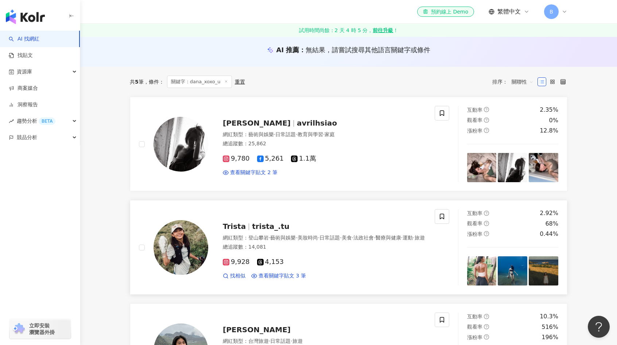
click at [205, 236] on img at bounding box center [181, 247] width 55 height 55
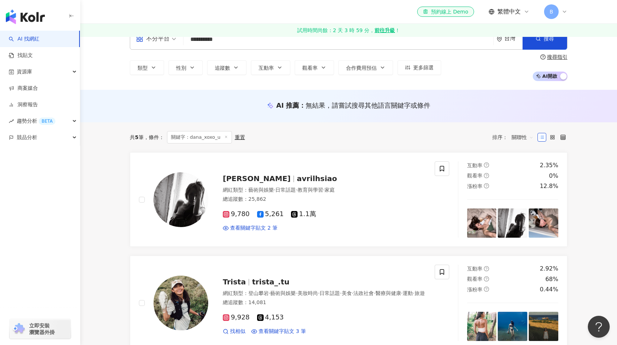
scroll to position [0, 0]
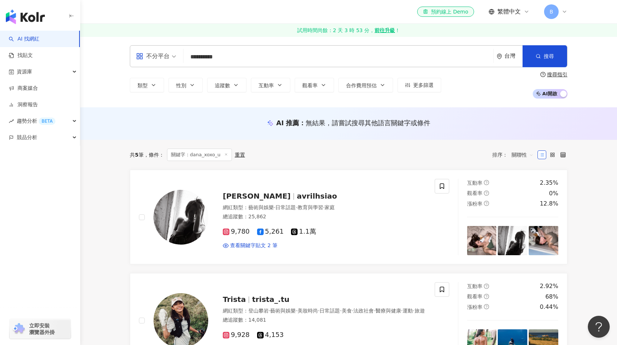
click at [387, 57] on input "**********" at bounding box center [338, 57] width 304 height 14
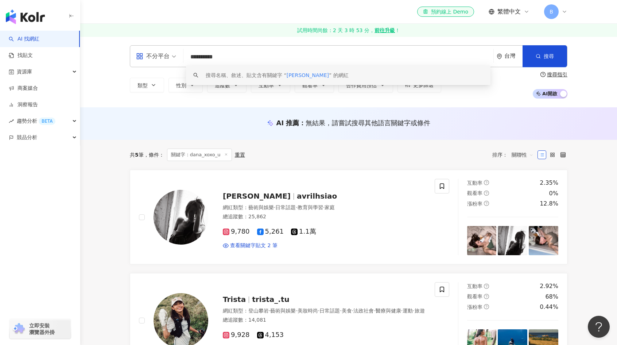
click at [387, 57] on input "**********" at bounding box center [338, 57] width 304 height 14
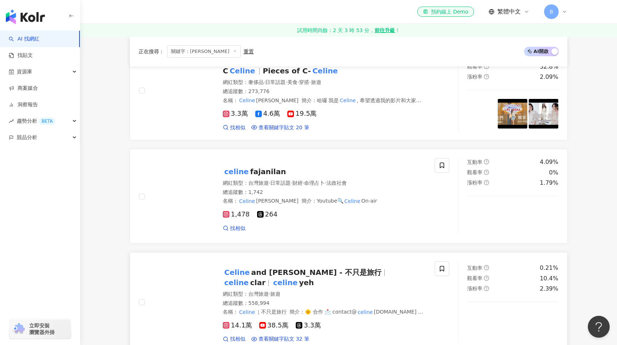
scroll to position [1094, 0]
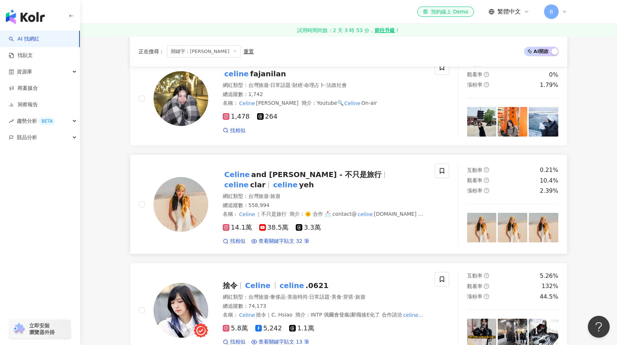
type input "******"
click at [298, 170] on span "and [PERSON_NAME] - 不只是旅行" at bounding box center [316, 174] width 130 height 9
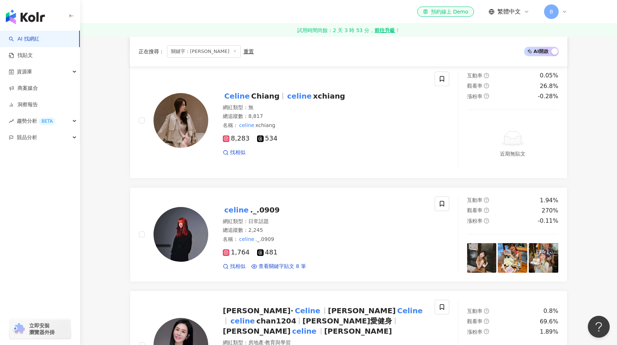
scroll to position [0, 0]
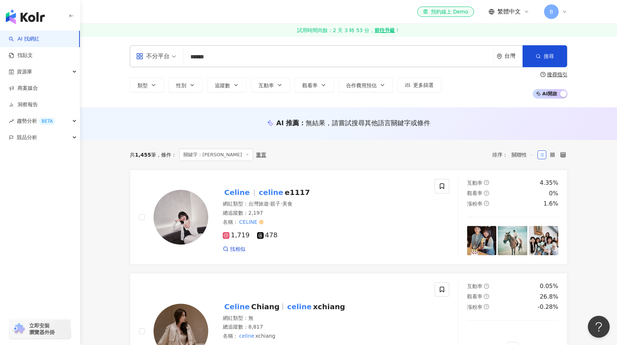
click at [348, 52] on input "******" at bounding box center [338, 57] width 304 height 14
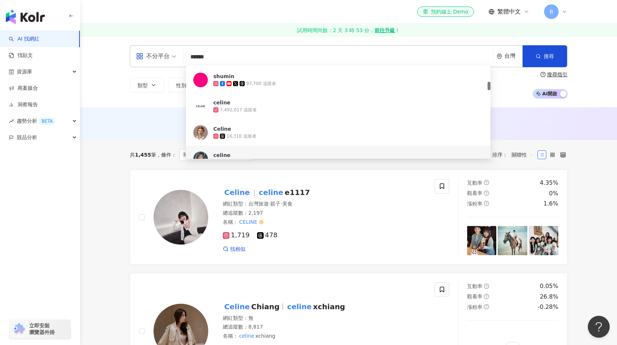
click at [348, 52] on input "******" at bounding box center [338, 57] width 304 height 14
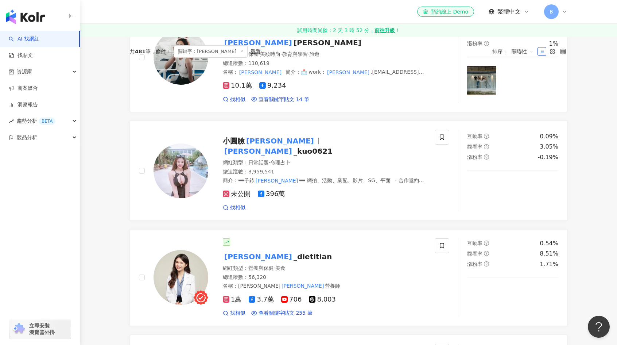
scroll to position [73, 0]
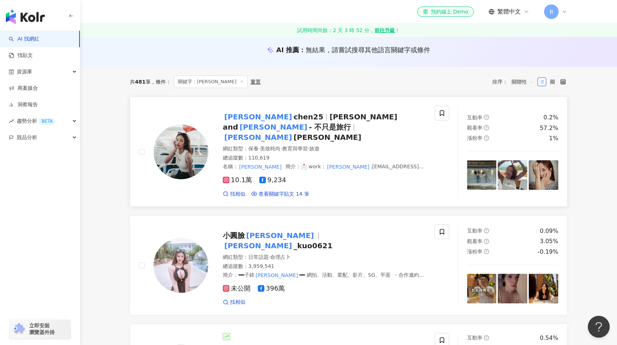
type input "*******"
click at [294, 121] on span "chen25" at bounding box center [309, 116] width 30 height 9
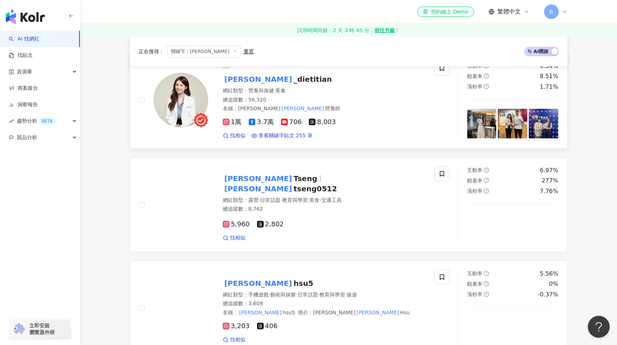
scroll to position [365, 0]
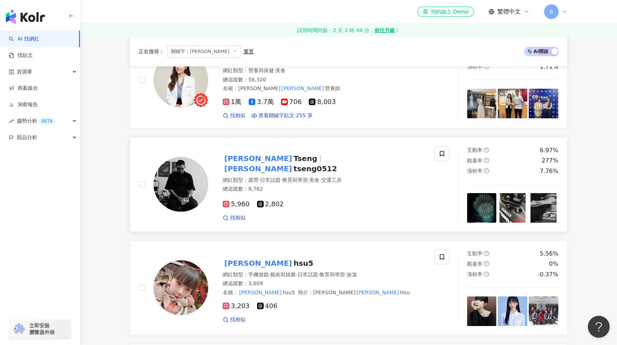
click at [294, 154] on span "Tseng" at bounding box center [306, 158] width 24 height 9
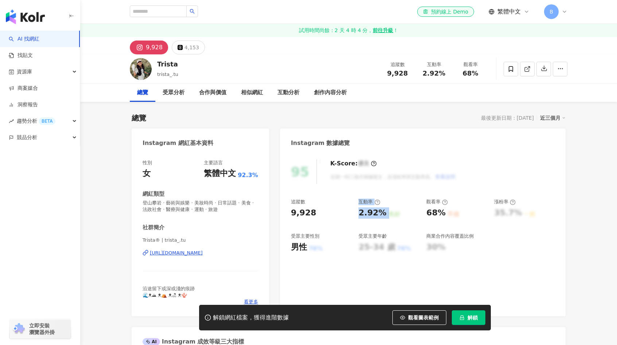
drag, startPoint x: 389, startPoint y: 218, endPoint x: 352, endPoint y: 221, distance: 37.3
click at [352, 221] on div "追蹤數 9,928 互動率 2.92% 良好 觀看率 68% 不佳 漲粉率 35.7% 一般 受眾主要性別 男性 76% 受眾主要年齡 25-34 歲 76%…" at bounding box center [423, 225] width 264 height 54
click at [348, 223] on div "追蹤數 9,928 互動率 2.92% 良好 觀看率 68% 不佳 漲粉率 35.7% 一般 受眾主要性別 男性 76% 受眾主要年齡 25-34 歲 76%…" at bounding box center [423, 225] width 264 height 54
click at [188, 252] on div "https://www.instagram.com/trista_.tu/" at bounding box center [176, 253] width 53 height 7
click at [160, 9] on input "search" at bounding box center [158, 11] width 57 height 12
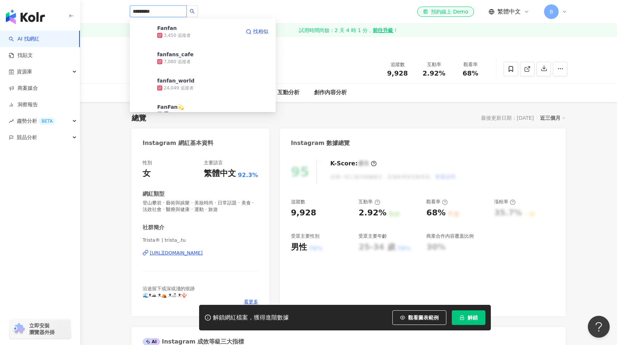
type input "**********"
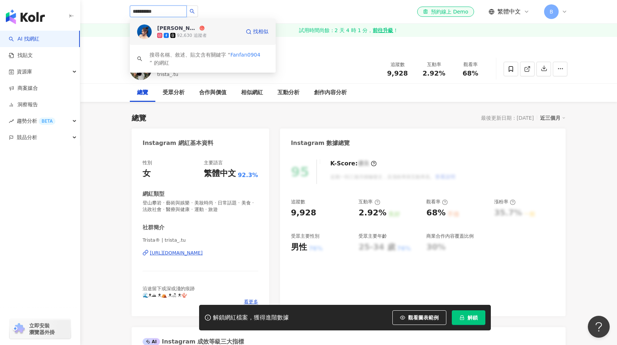
click at [198, 33] on div "92,630 追蹤者" at bounding box center [192, 35] width 30 height 6
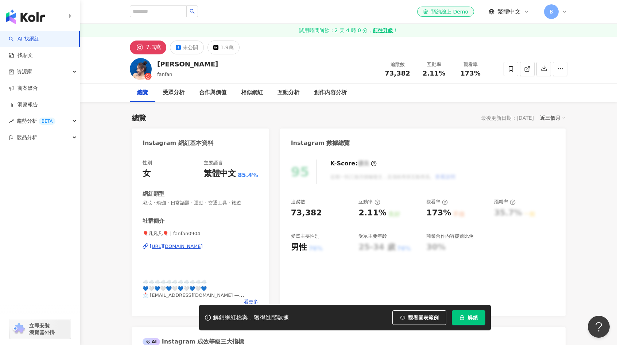
click at [203, 245] on div "https://www.instagram.com/fanfan0904/" at bounding box center [176, 246] width 53 height 7
drag, startPoint x: 456, startPoint y: 216, endPoint x: 356, endPoint y: 211, distance: 99.7
click at [356, 211] on div "追蹤數 73,382 互動率 2.11% 良好 觀看率 173% 不佳 漲粉率 35.7% 一般 受眾主要性別 男性 76% 受眾主要年齡 25-34 歲 7…" at bounding box center [423, 225] width 264 height 54
click at [344, 213] on div "73,382" at bounding box center [321, 212] width 61 height 11
drag, startPoint x: 492, startPoint y: 211, endPoint x: 488, endPoint y: 214, distance: 4.8
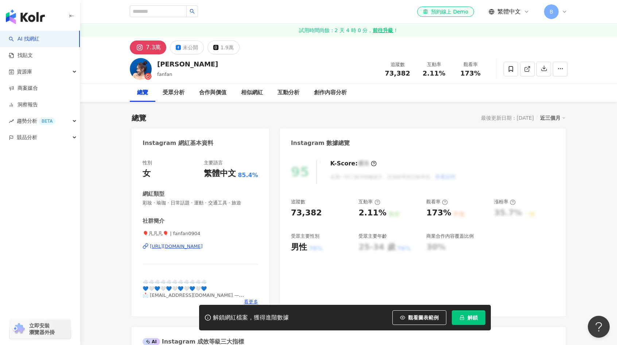
click at [490, 213] on div "追蹤數 73,382 互動率 2.11% 良好 觀看率 173% 不佳 漲粉率 35.7% 一般 受眾主要性別 男性 76% 受眾主要年齡 25-34 歲 7…" at bounding box center [423, 225] width 264 height 54
click at [309, 217] on div "73,382" at bounding box center [306, 212] width 31 height 11
drag, startPoint x: 285, startPoint y: 213, endPoint x: 333, endPoint y: 215, distance: 48.2
click at [318, 216] on div "95 K-Score : 優良 近期一到三個月積極發文，且漲粉率與互動率高。 查看說明 追蹤數 73,382 互動率 2.11% 良好 觀看率 173% 不佳…" at bounding box center [423, 234] width 286 height 164
drag, startPoint x: 441, startPoint y: 210, endPoint x: 418, endPoint y: 206, distance: 24.0
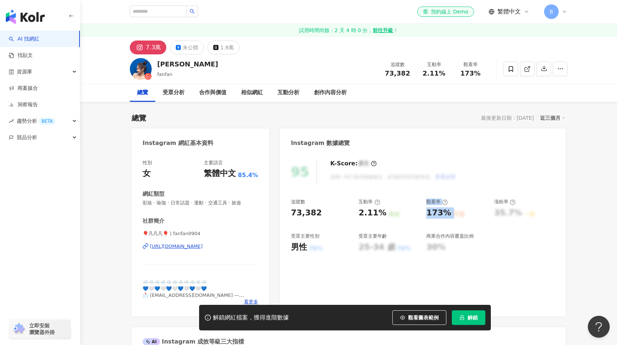
click at [418, 206] on div "追蹤數 73,382 互動率 2.11% 良好 觀看率 173% 不佳 漲粉率 35.7% 一般 受眾主要性別 男性 76% 受眾主要年齡 25-34 歲 7…" at bounding box center [423, 225] width 264 height 54
click at [468, 224] on div "追蹤數 73,382 互動率 2.11% 良好 觀看率 173% 不佳 漲粉率 35.7% 一般 受眾主要性別 男性 76% 受眾主要年齡 25-34 歲 7…" at bounding box center [423, 225] width 264 height 54
drag, startPoint x: 309, startPoint y: 248, endPoint x: 293, endPoint y: 248, distance: 16.8
click at [293, 248] on div "男性 76%" at bounding box center [321, 247] width 61 height 11
click at [316, 230] on div "追蹤數 73,382 互動率 2.11% 良好 觀看率 173% 不佳 漲粉率 35.7% 一般 受眾主要性別 男性 76% 受眾主要年齡 25-34 歲 7…" at bounding box center [423, 225] width 264 height 54
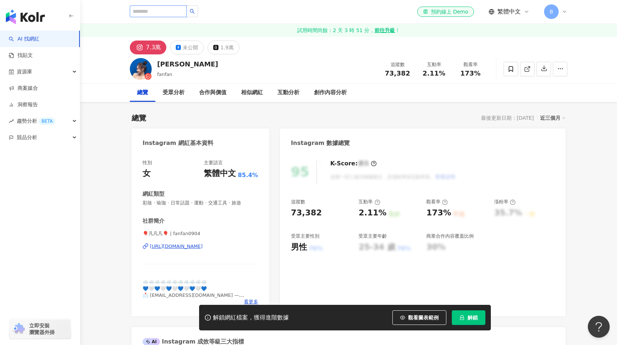
click at [151, 13] on input "search" at bounding box center [158, 11] width 57 height 12
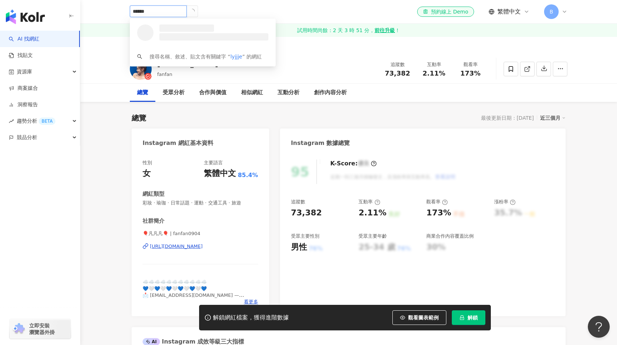
type input "*******"
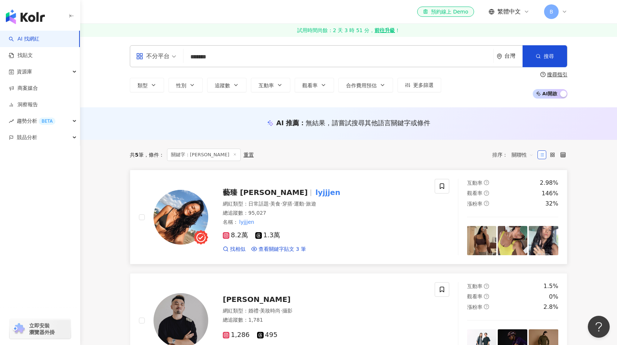
click at [246, 194] on span "藝臻 Jane" at bounding box center [265, 192] width 85 height 9
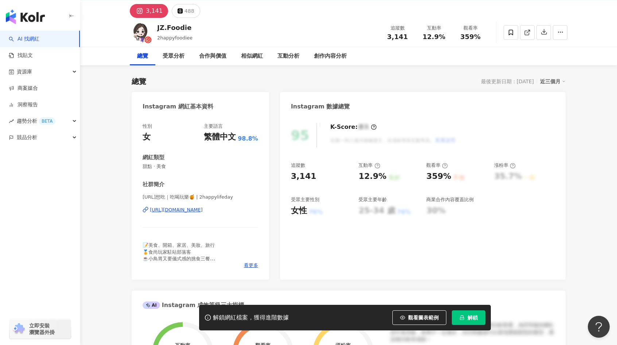
scroll to position [36, 0]
click at [203, 212] on div "[URL][DOMAIN_NAME]" at bounding box center [176, 209] width 53 height 7
drag, startPoint x: 385, startPoint y: 176, endPoint x: 352, endPoint y: 174, distance: 32.9
click at [352, 174] on div "追蹤數 3,141 互動率 12.9% 良好 觀看率 359% 不佳 漲粉率 35.7% 一般 受眾主要性別 女性 76% 受眾主要年齡 25-34 歲 76…" at bounding box center [423, 189] width 264 height 54
drag, startPoint x: 457, startPoint y: 175, endPoint x: 413, endPoint y: 172, distance: 43.5
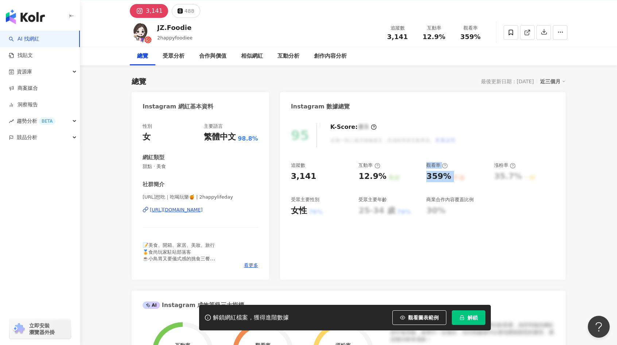
click at [413, 172] on div "追蹤數 3,141 互動率 12.9% 良好 觀看率 359% 不佳 漲粉率 35.7% 一般 受眾主要性別 女性 76% 受眾主要年齡 25-34 歲 76…" at bounding box center [423, 189] width 264 height 54
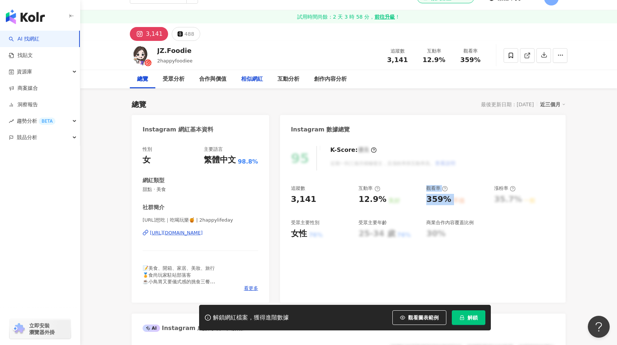
scroll to position [0, 0]
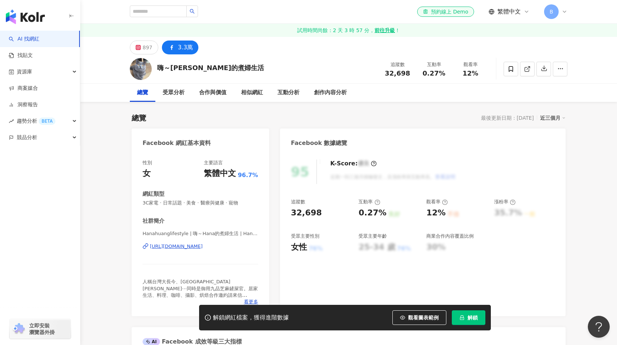
type input "**"
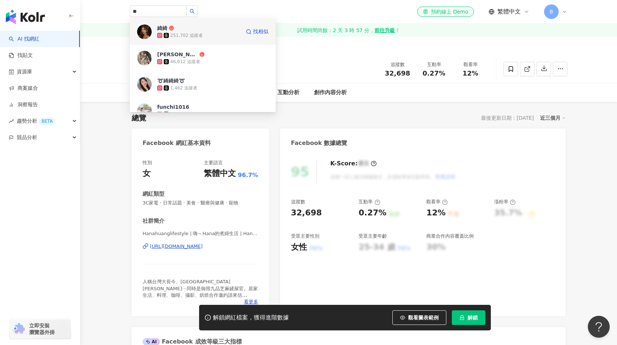
click at [185, 30] on span "綺綺" at bounding box center [180, 27] width 47 height 7
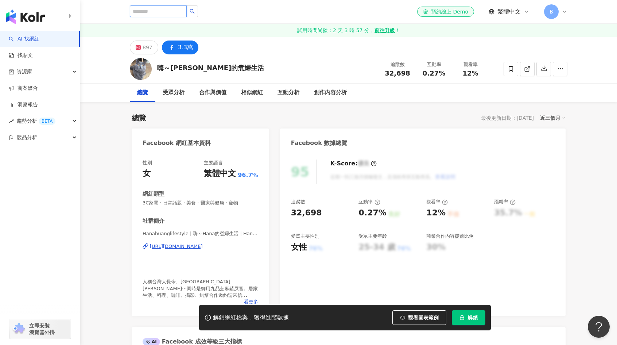
click at [166, 10] on input "search" at bounding box center [158, 11] width 57 height 12
click at [139, 11] on input "search" at bounding box center [158, 11] width 57 height 12
type input "*"
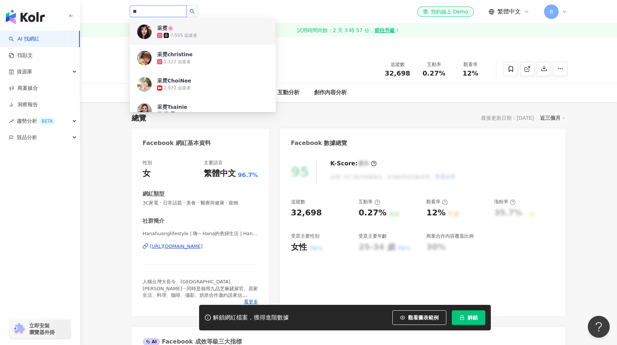
drag, startPoint x: 159, startPoint y: 12, endPoint x: 123, endPoint y: 7, distance: 36.2
click at [123, 7] on div "** 采霓🌸 7,555 追蹤者 采霓𝗰𝗵𝗿𝗶𝘀𝘁𝗶𝗻𝗲 1,122 追蹤者 采霓ChoiNee 2,970 追蹤者 采霓Tsainie 31,941 追蹤者…" at bounding box center [348, 11] width 467 height 23
type input "******"
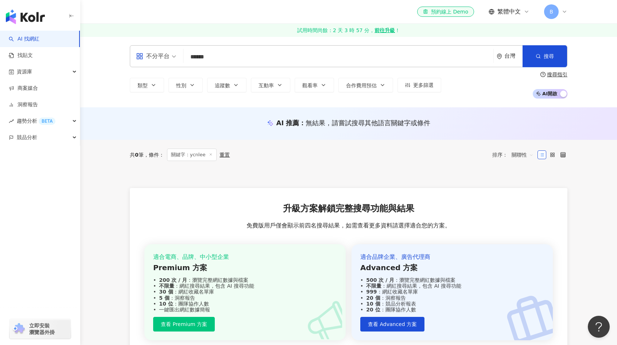
click at [215, 58] on input "******" at bounding box center [338, 57] width 304 height 14
click at [210, 58] on input "*******" at bounding box center [338, 57] width 304 height 14
click at [193, 57] on input "******" at bounding box center [338, 57] width 304 height 14
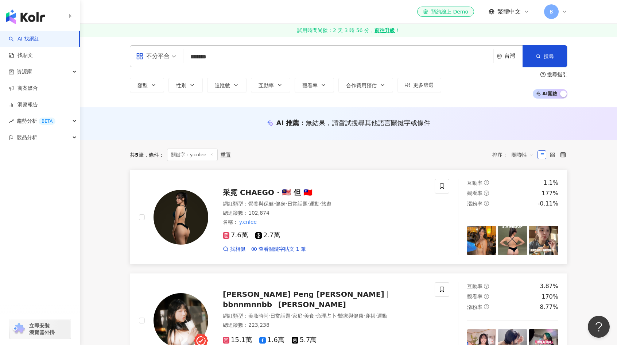
type input "*******"
click at [191, 216] on img at bounding box center [181, 217] width 55 height 55
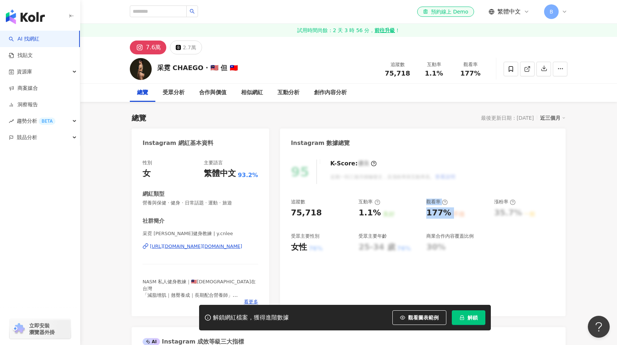
drag, startPoint x: 455, startPoint y: 213, endPoint x: 417, endPoint y: 213, distance: 38.7
click at [418, 212] on div "追蹤數 75,718 互動率 1.1% 良好 觀看率 177% 不佳 漲粉率 35.7% 一般 受眾主要性別 女性 76% 受眾主要年齡 25-34 歲 76…" at bounding box center [423, 225] width 264 height 54
drag, startPoint x: 390, startPoint y: 216, endPoint x: 385, endPoint y: 215, distance: 5.3
click at [389, 216] on div "良好" at bounding box center [389, 214] width 12 height 8
drag, startPoint x: 375, startPoint y: 212, endPoint x: 359, endPoint y: 209, distance: 16.7
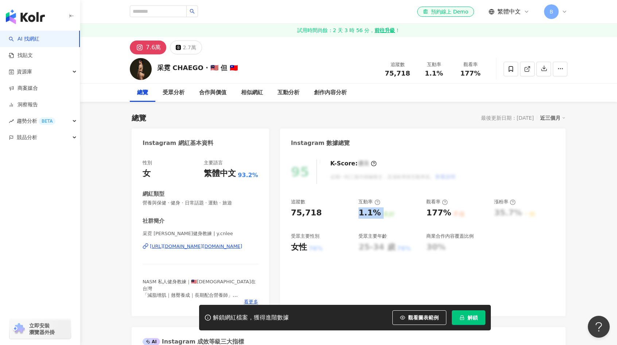
click at [359, 209] on div "1.1% 良好" at bounding box center [389, 212] width 61 height 11
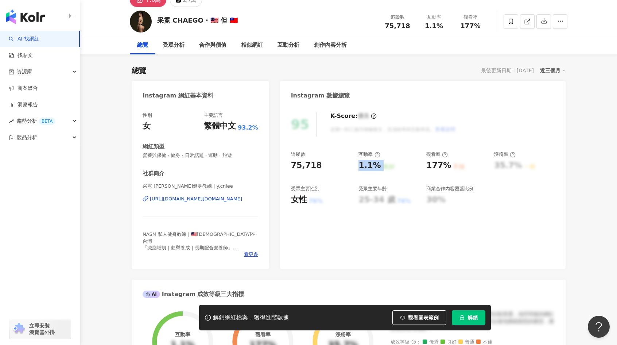
scroll to position [36, 0]
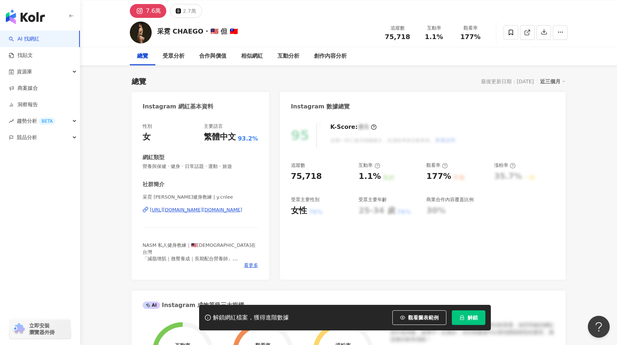
click at [411, 132] on div "K-Score : 優良 近期一到三個月積極發文，且漲粉率與互動率高。 查看說明" at bounding box center [389, 135] width 133 height 24
click at [206, 208] on div "https://www.instagram.com/y.cnlee/" at bounding box center [196, 209] width 92 height 7
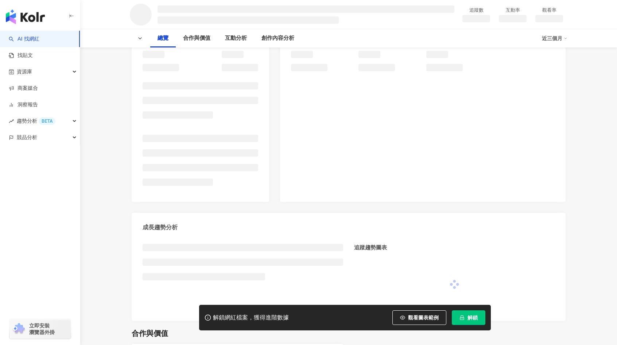
scroll to position [109, 0]
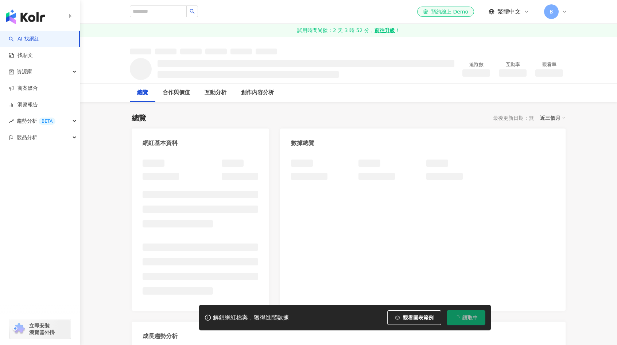
scroll to position [73, 0]
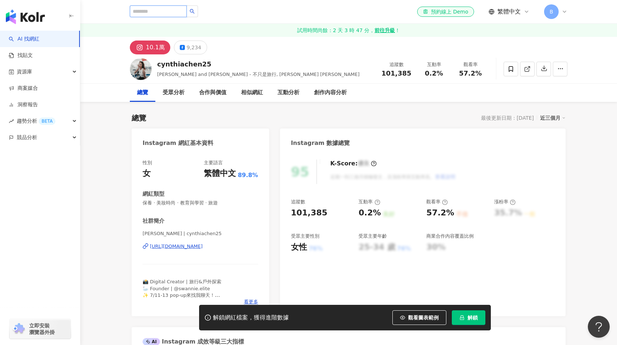
click at [187, 16] on input "search" at bounding box center [158, 11] width 57 height 12
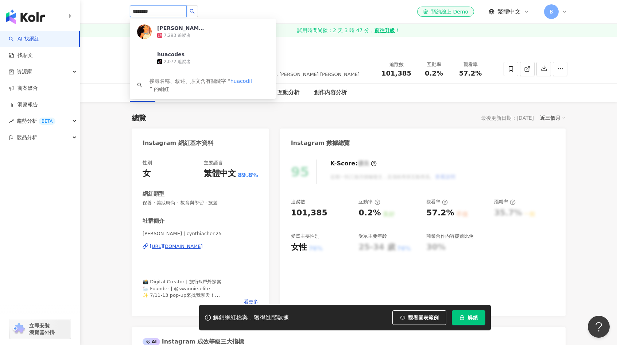
type input "*********"
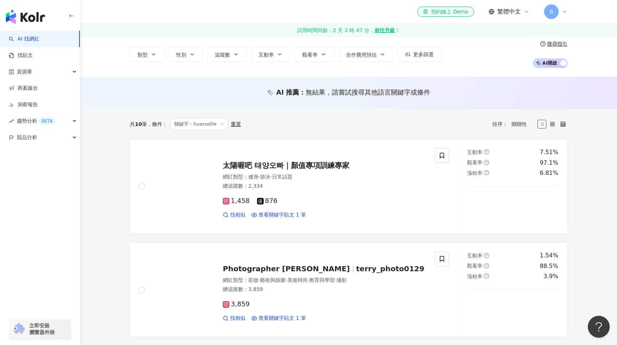
scroll to position [73, 0]
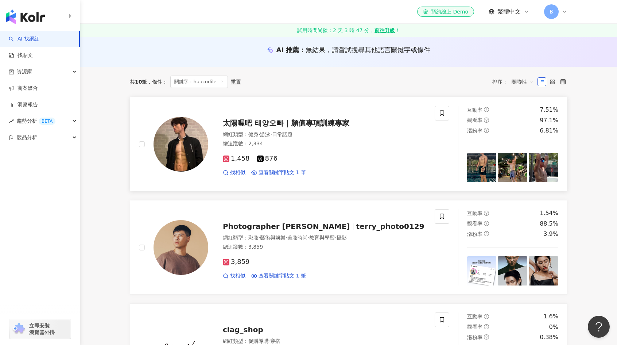
click at [314, 124] on span "太陽喔吧 태양오빠｜顏值專項訓練專家" at bounding box center [286, 123] width 127 height 9
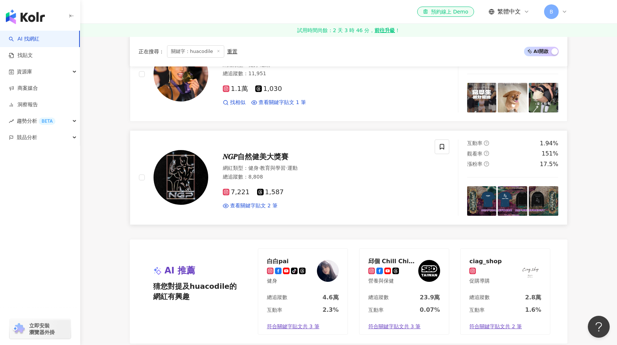
scroll to position [1058, 0]
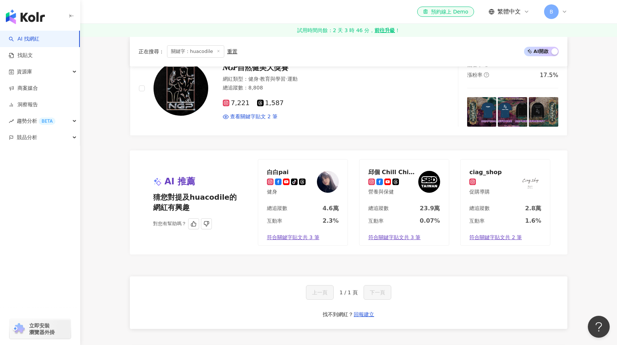
click at [400, 168] on div "邱個 Chill Chill der Podcast" at bounding box center [391, 171] width 47 height 7
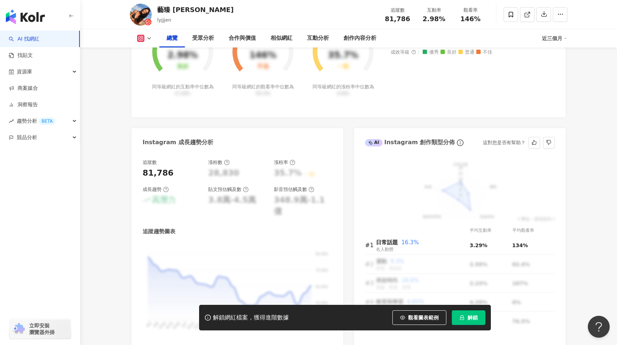
scroll to position [365, 0]
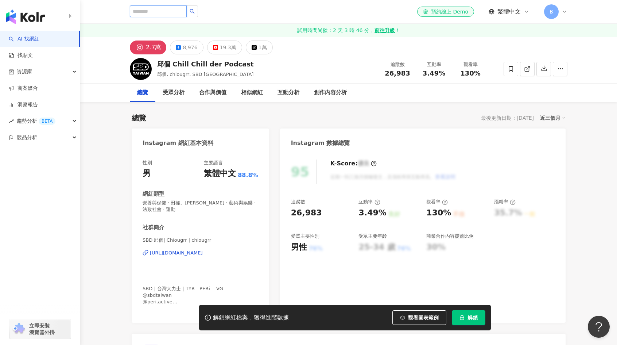
click at [178, 12] on input "search" at bounding box center [158, 11] width 57 height 12
click at [168, 11] on input "search" at bounding box center [158, 11] width 57 height 12
type input "**"
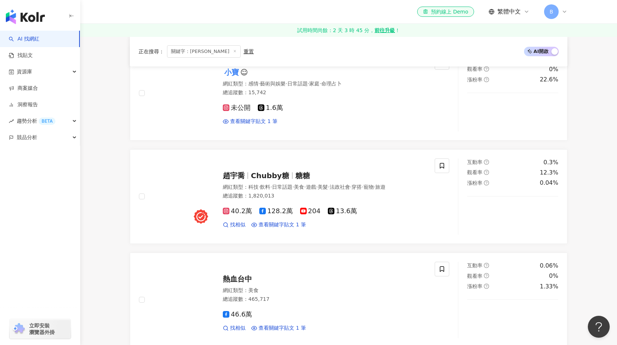
scroll to position [876, 0]
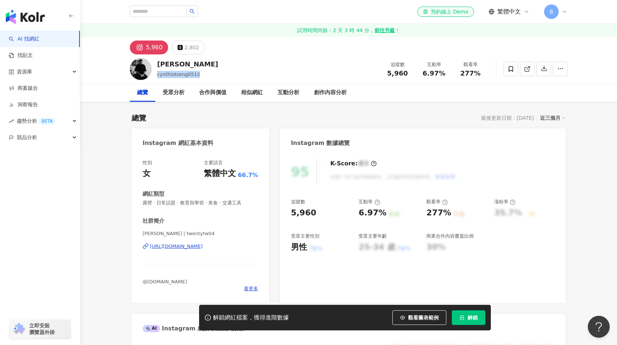
drag, startPoint x: 158, startPoint y: 74, endPoint x: 197, endPoint y: 76, distance: 38.7
click at [197, 76] on div "cynthiatseng0512" at bounding box center [187, 74] width 61 height 7
click at [209, 68] on div "[PERSON_NAME] cynthiatseng0512 追蹤數 5,960 互動率 6.97% 觀看率 277%" at bounding box center [348, 68] width 467 height 29
